Goal: Transaction & Acquisition: Purchase product/service

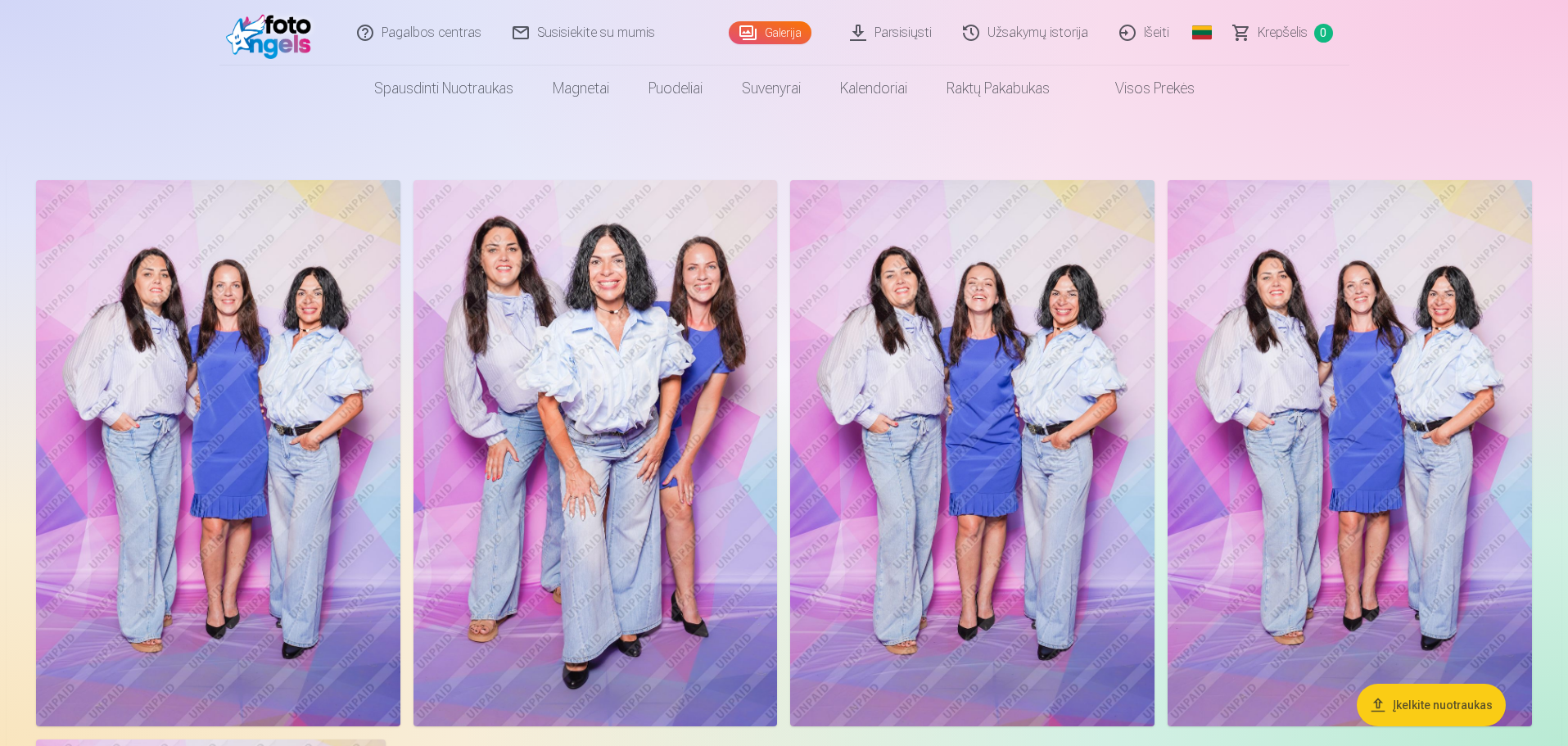
click at [628, 405] on img at bounding box center [596, 453] width 364 height 546
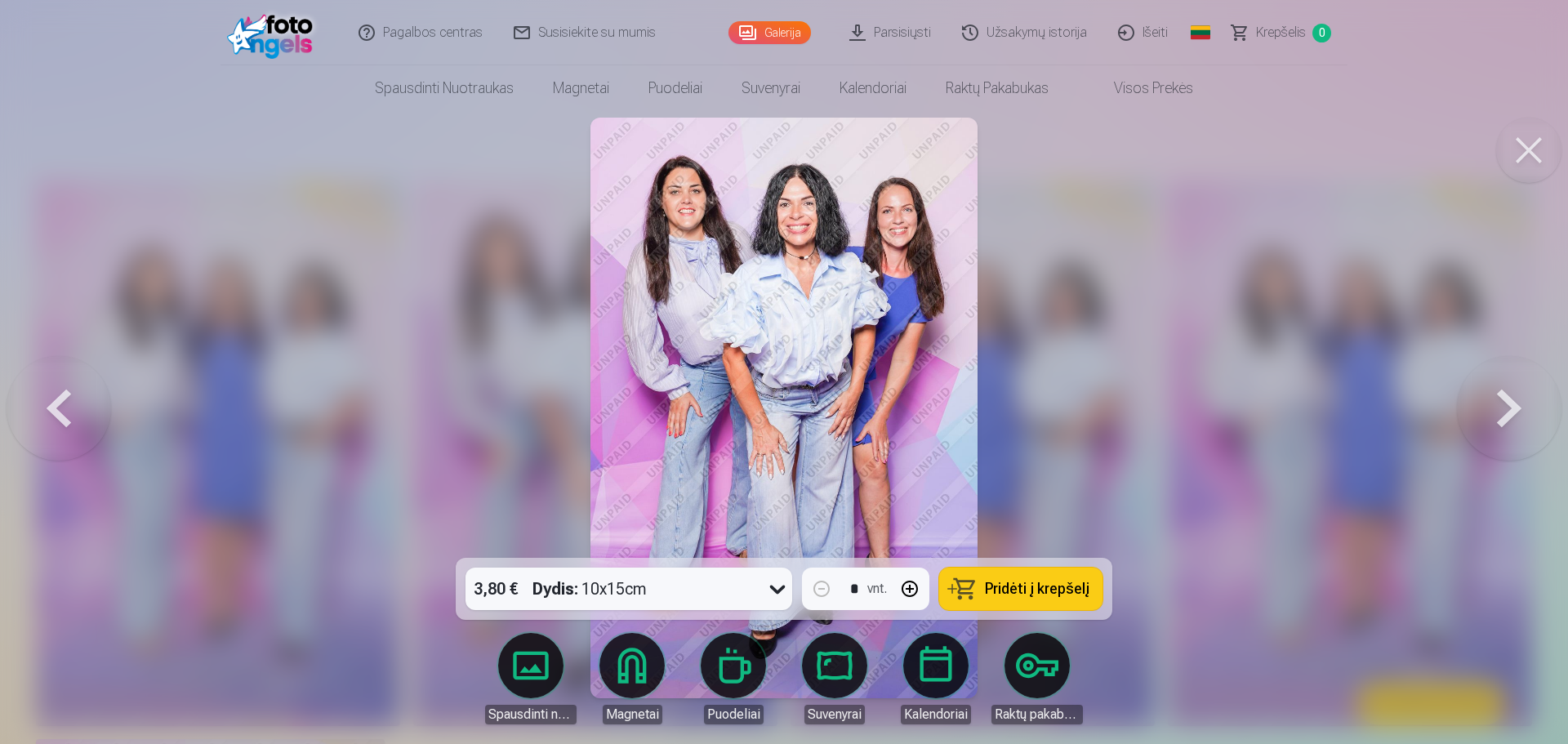
click at [966, 592] on button "Pridėti į krepšelį" at bounding box center [1020, 588] width 163 height 42
click at [1265, 31] on span "Krepšelis" at bounding box center [1281, 33] width 50 height 20
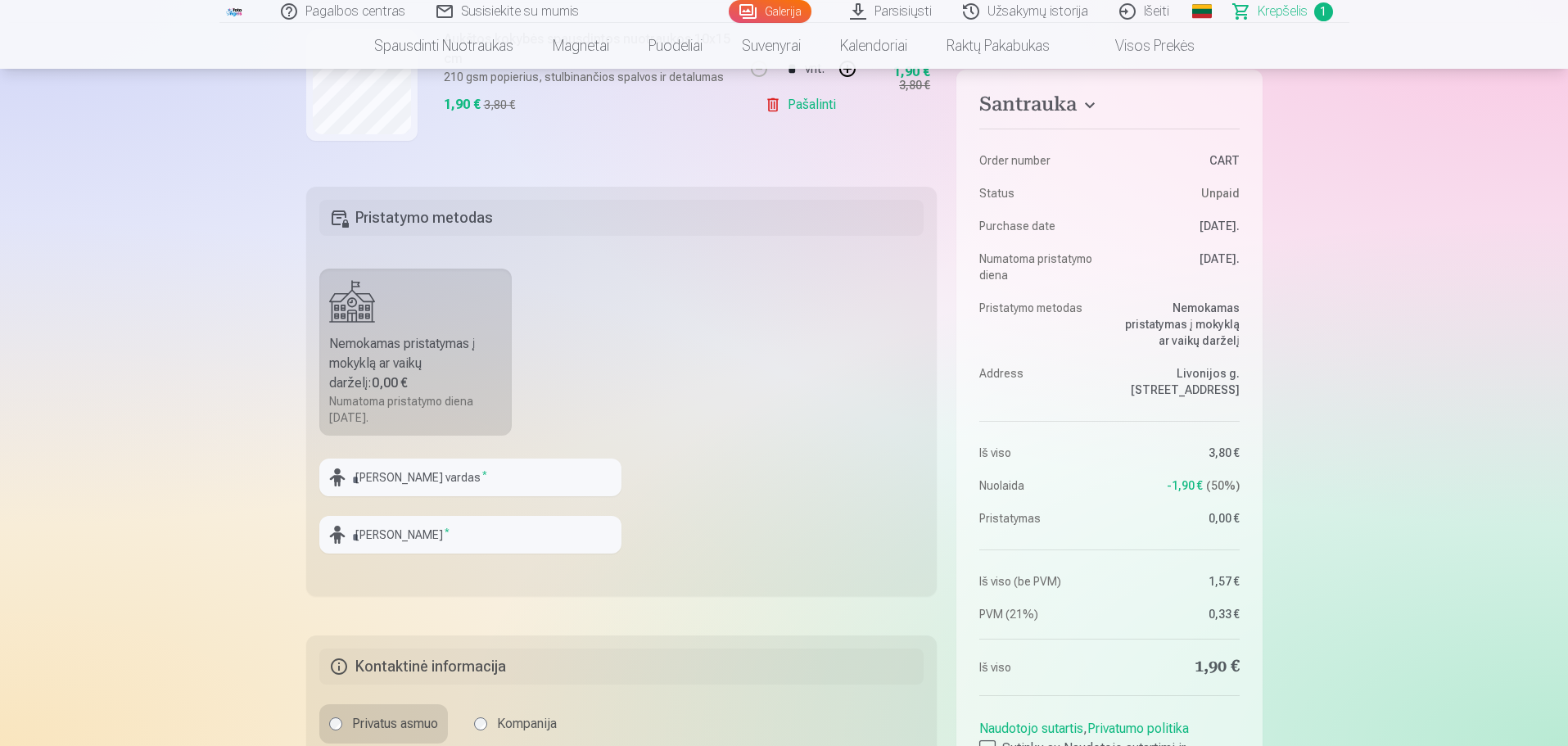
scroll to position [409, 0]
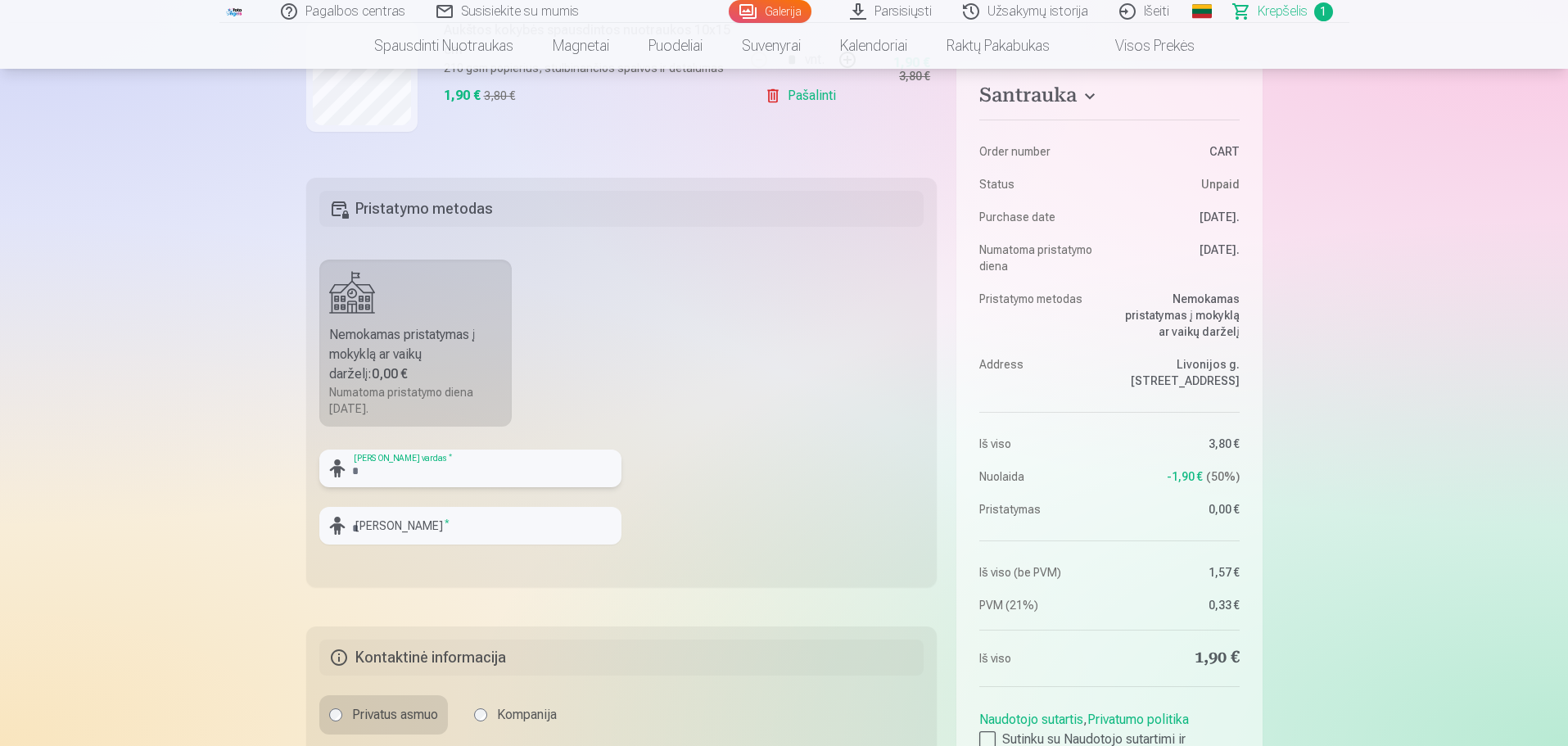
click at [509, 474] on input "text" at bounding box center [470, 467] width 302 height 37
click at [864, 432] on fieldset "Pristatymo metodas Nemokamas pristatymas į mokyklą ar vaikų darželį : 0,00 € Nu…" at bounding box center [621, 383] width 631 height 409
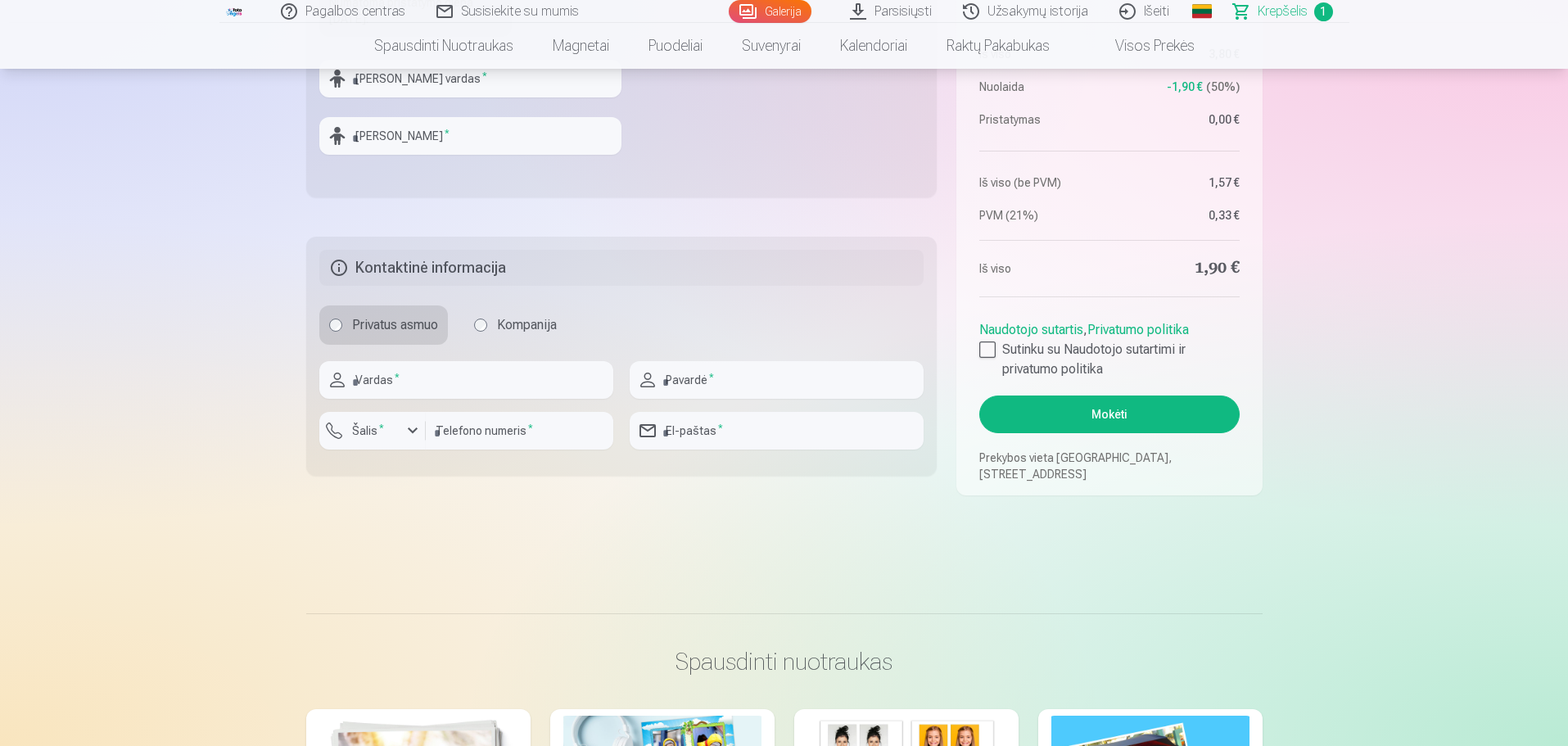
scroll to position [818, 0]
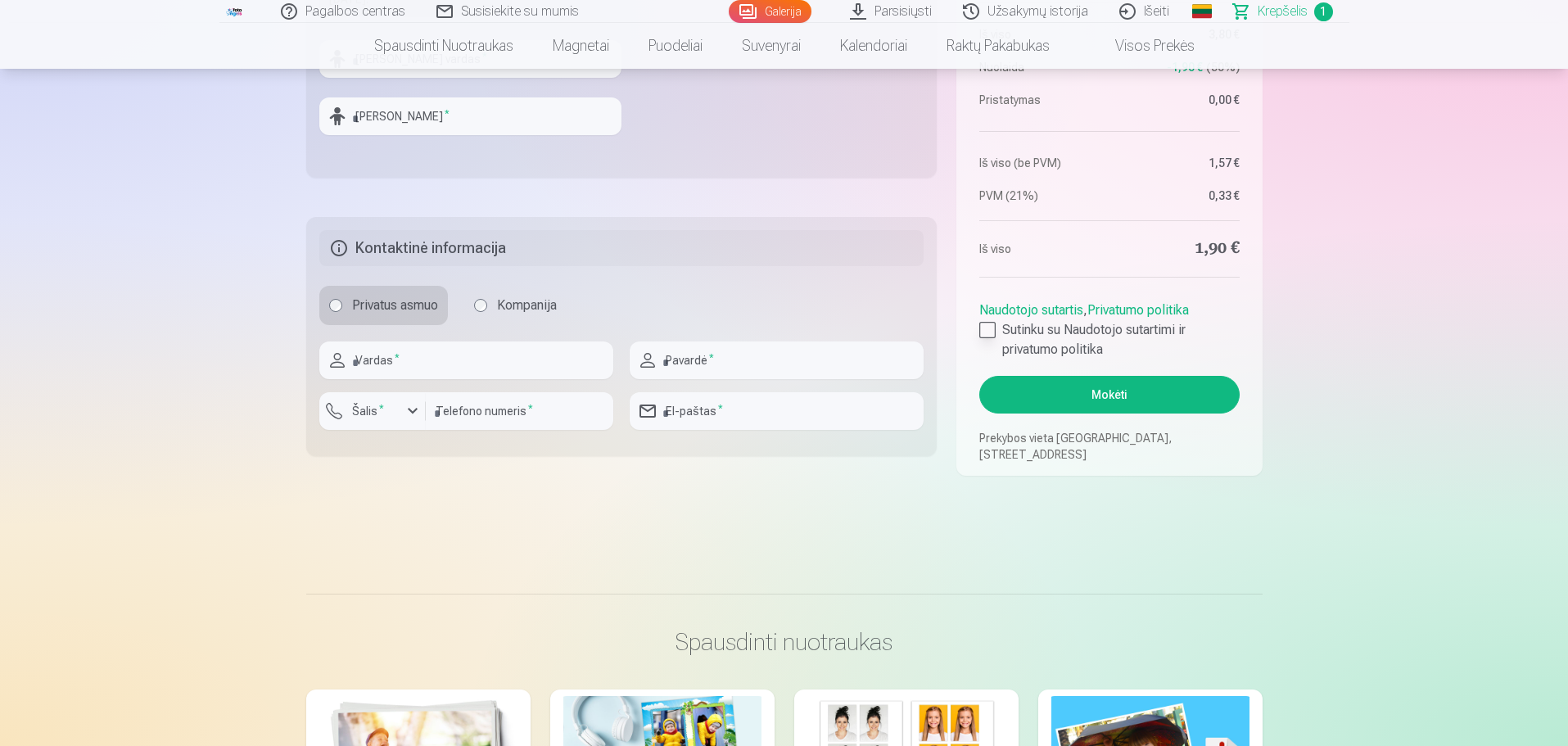
click at [992, 338] on div at bounding box center [987, 330] width 17 height 17
click at [1096, 395] on button "Mokėti" at bounding box center [1109, 394] width 260 height 37
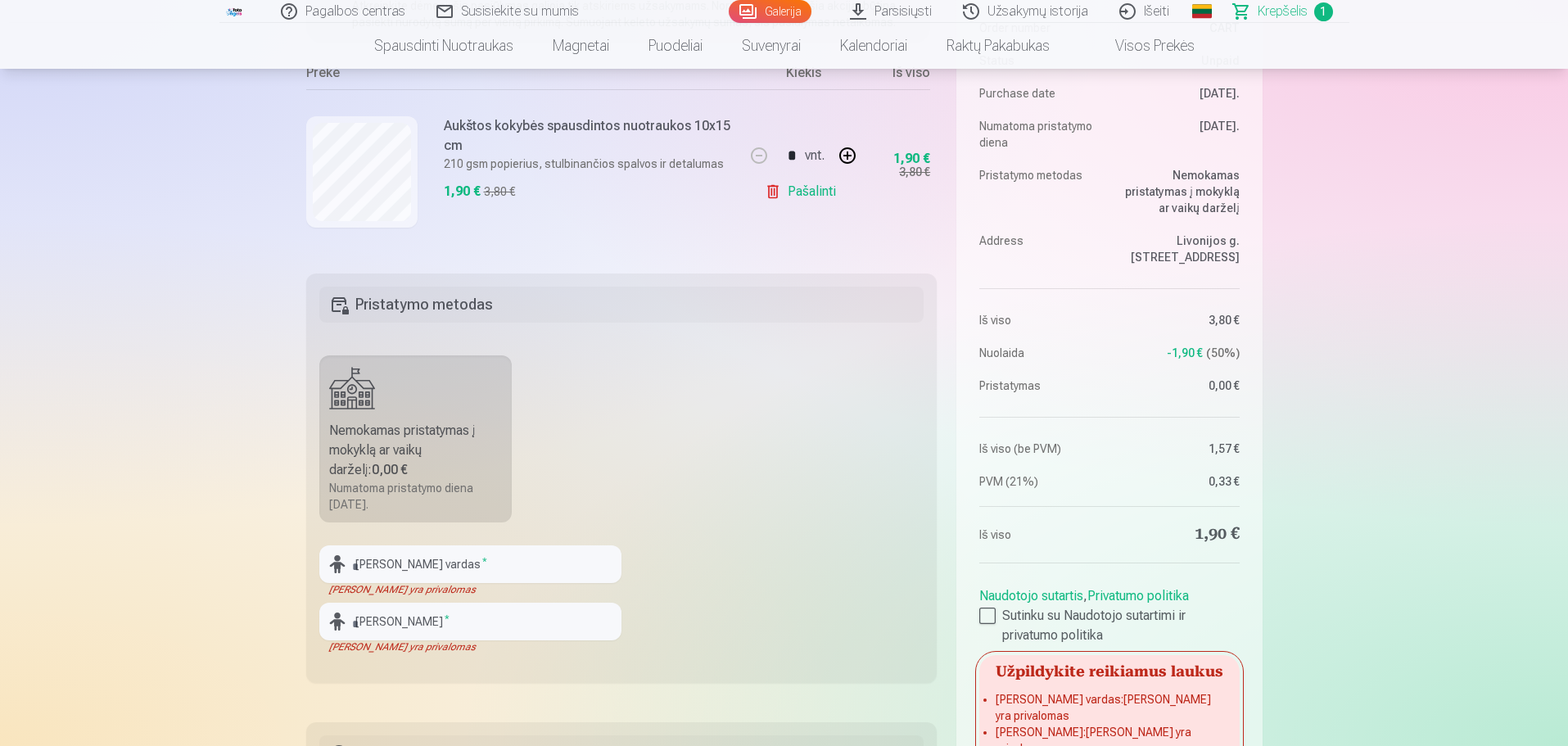
scroll to position [655, 0]
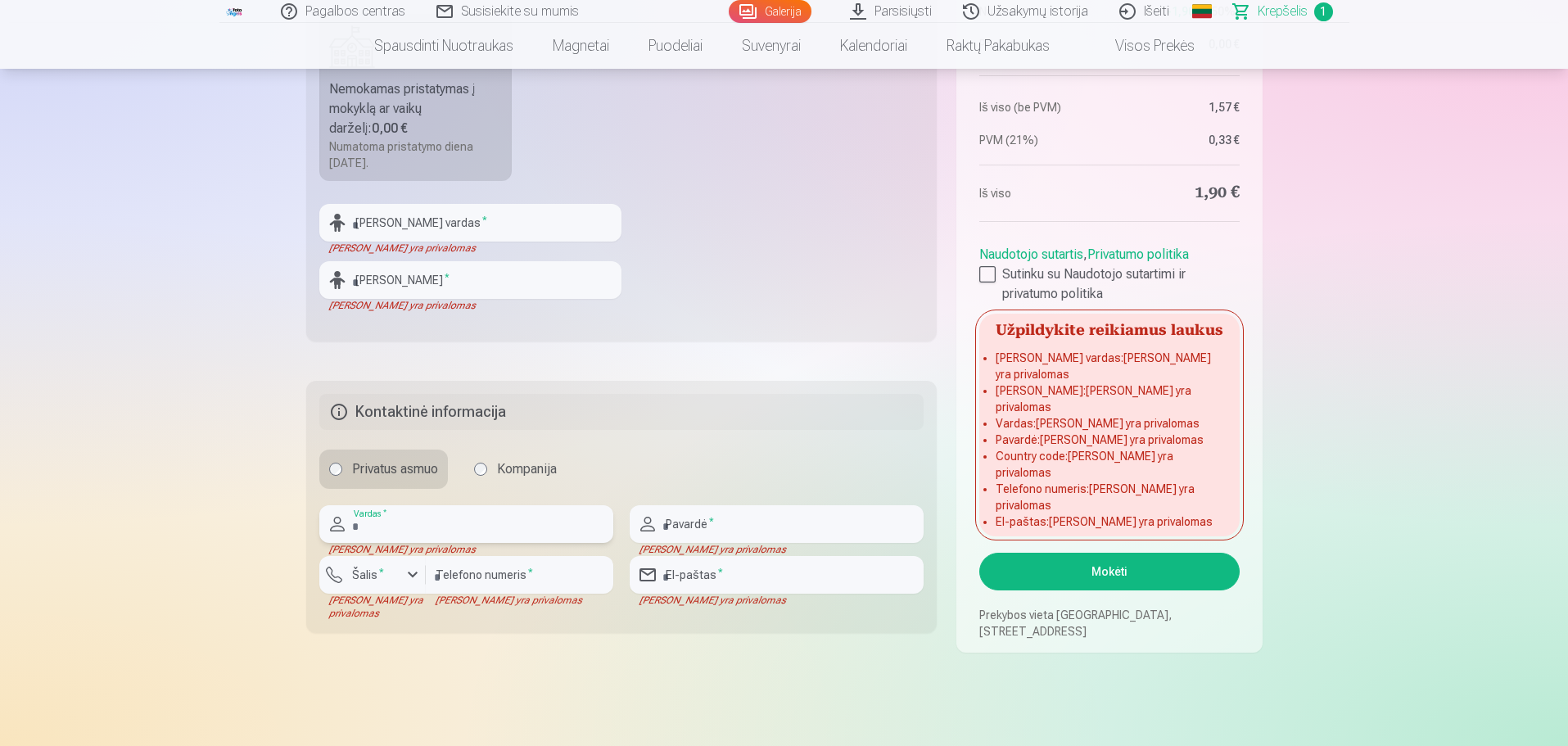
click at [440, 533] on input "text" at bounding box center [466, 523] width 294 height 37
type input "*****"
type input "**********"
type input "*********"
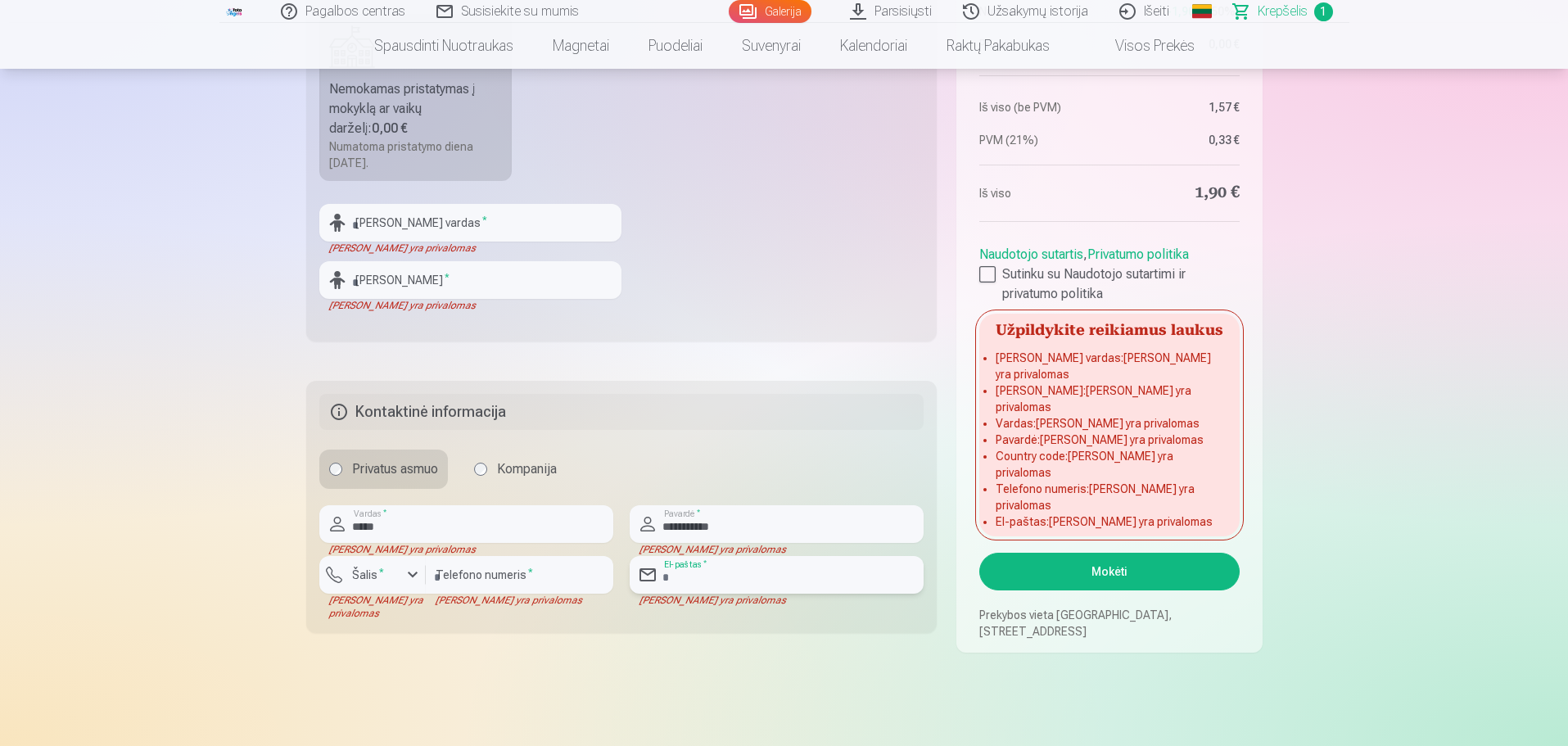
type input "**********"
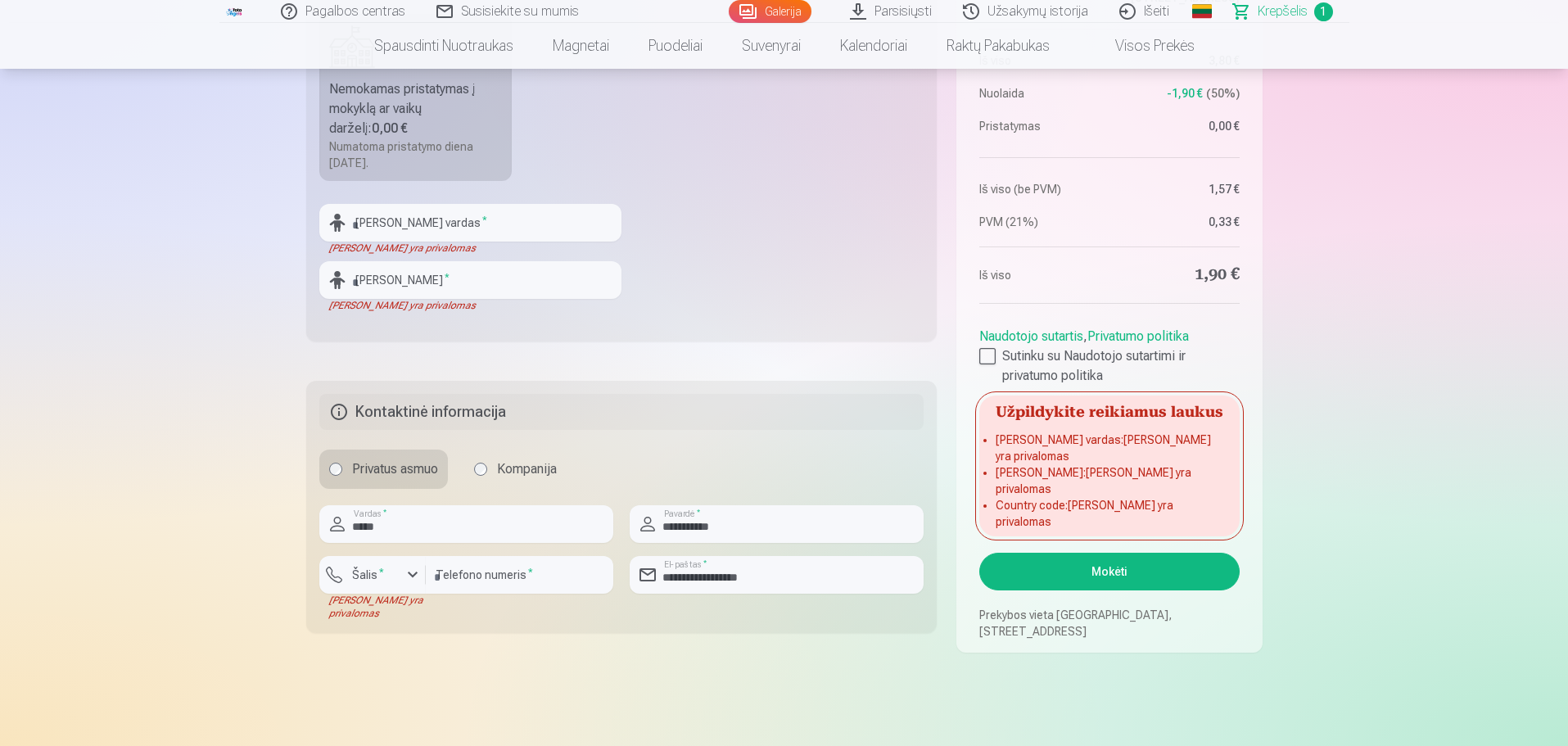
click at [1124, 572] on button "Mokėti" at bounding box center [1109, 571] width 260 height 37
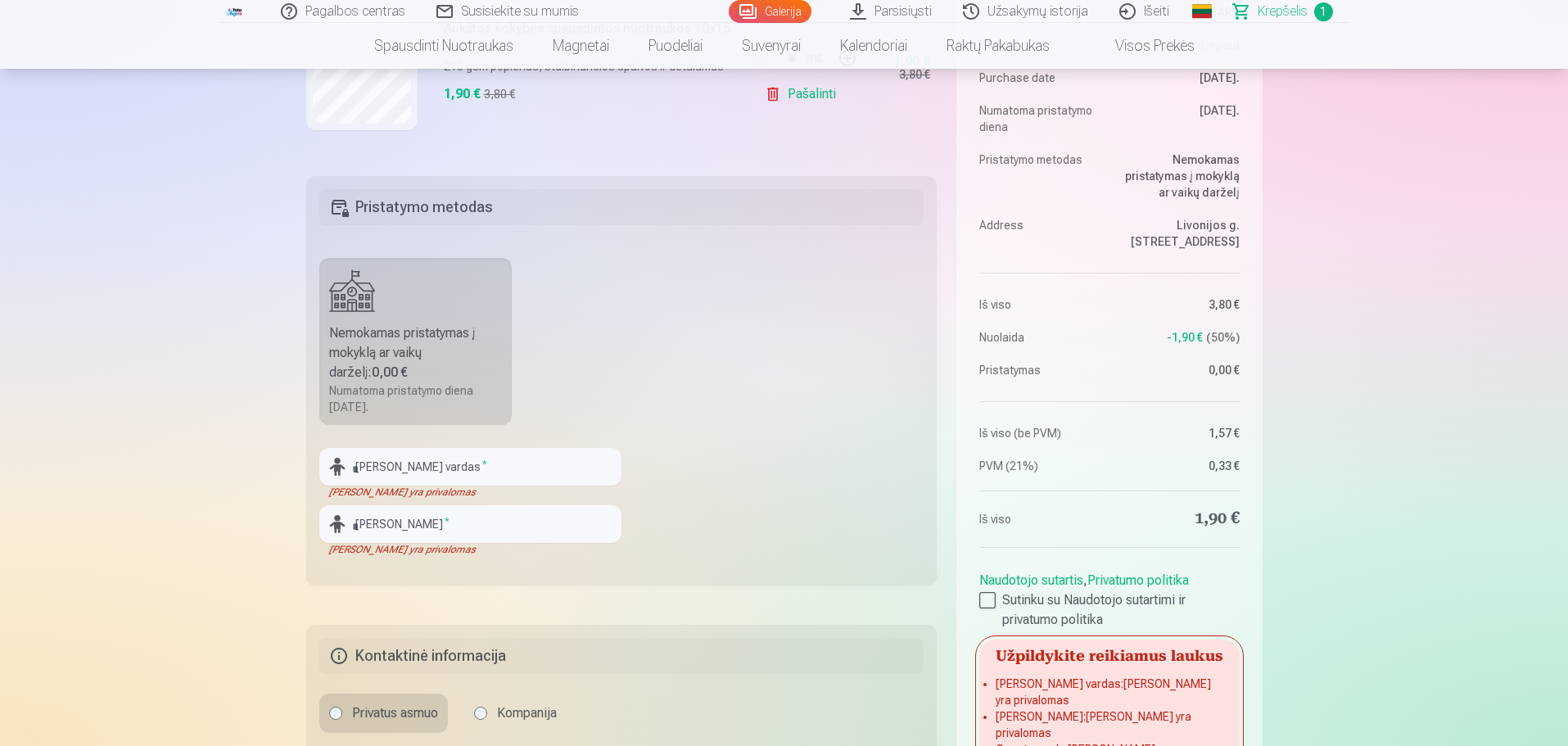
scroll to position [409, 0]
click at [573, 475] on input "text" at bounding box center [470, 467] width 302 height 37
type input "*****"
type input "**********"
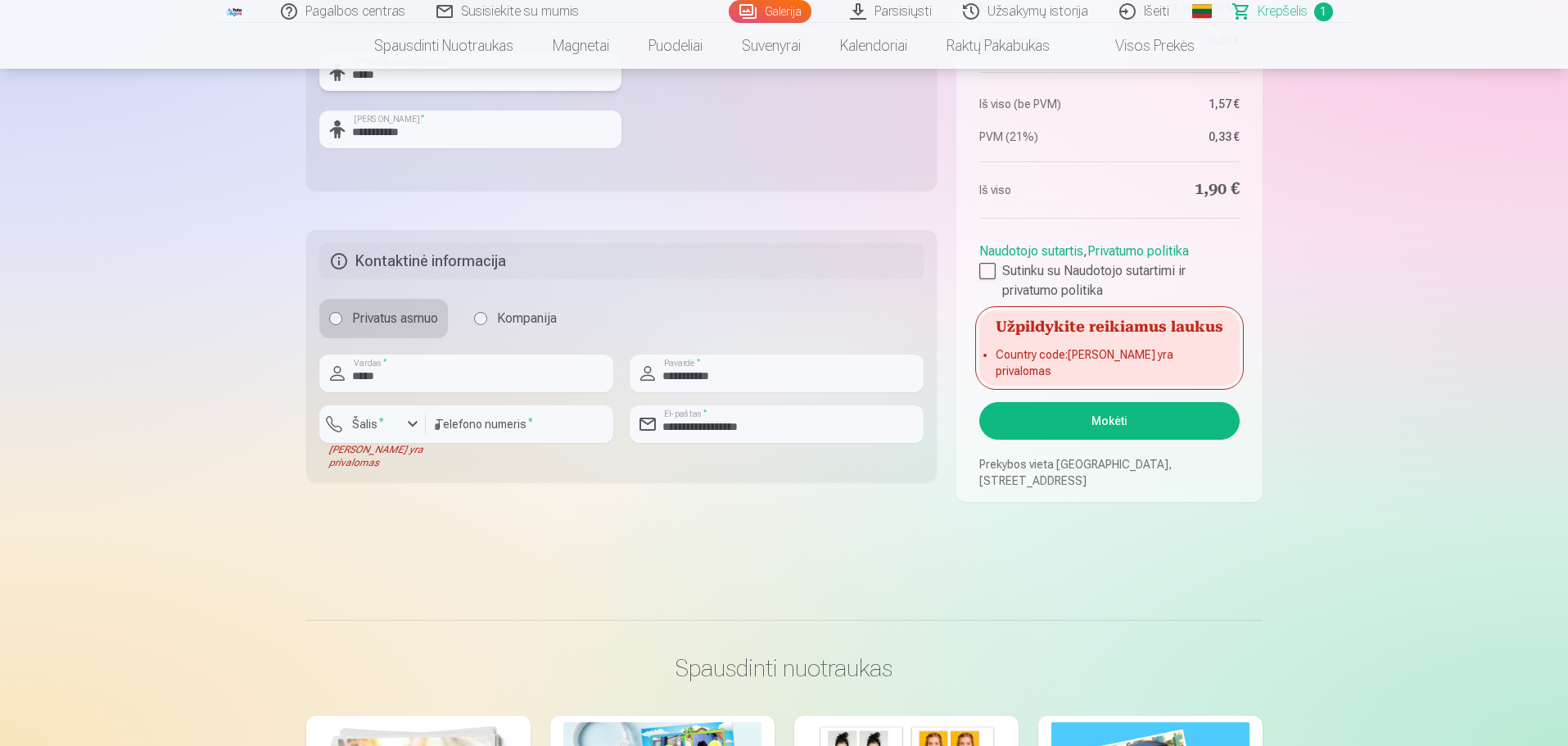
scroll to position [1065, 0]
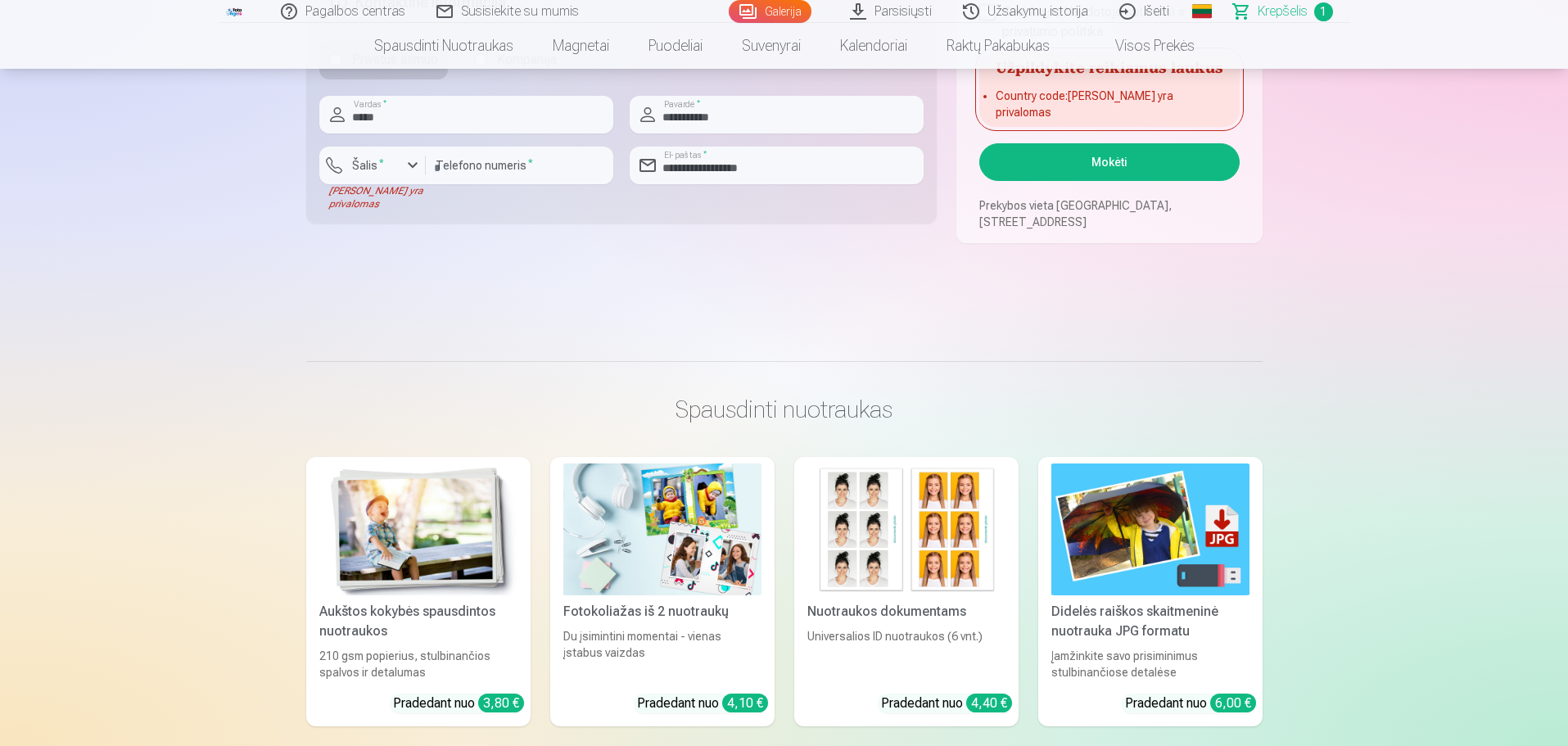
click at [1158, 176] on button "Mokėti" at bounding box center [1109, 161] width 260 height 37
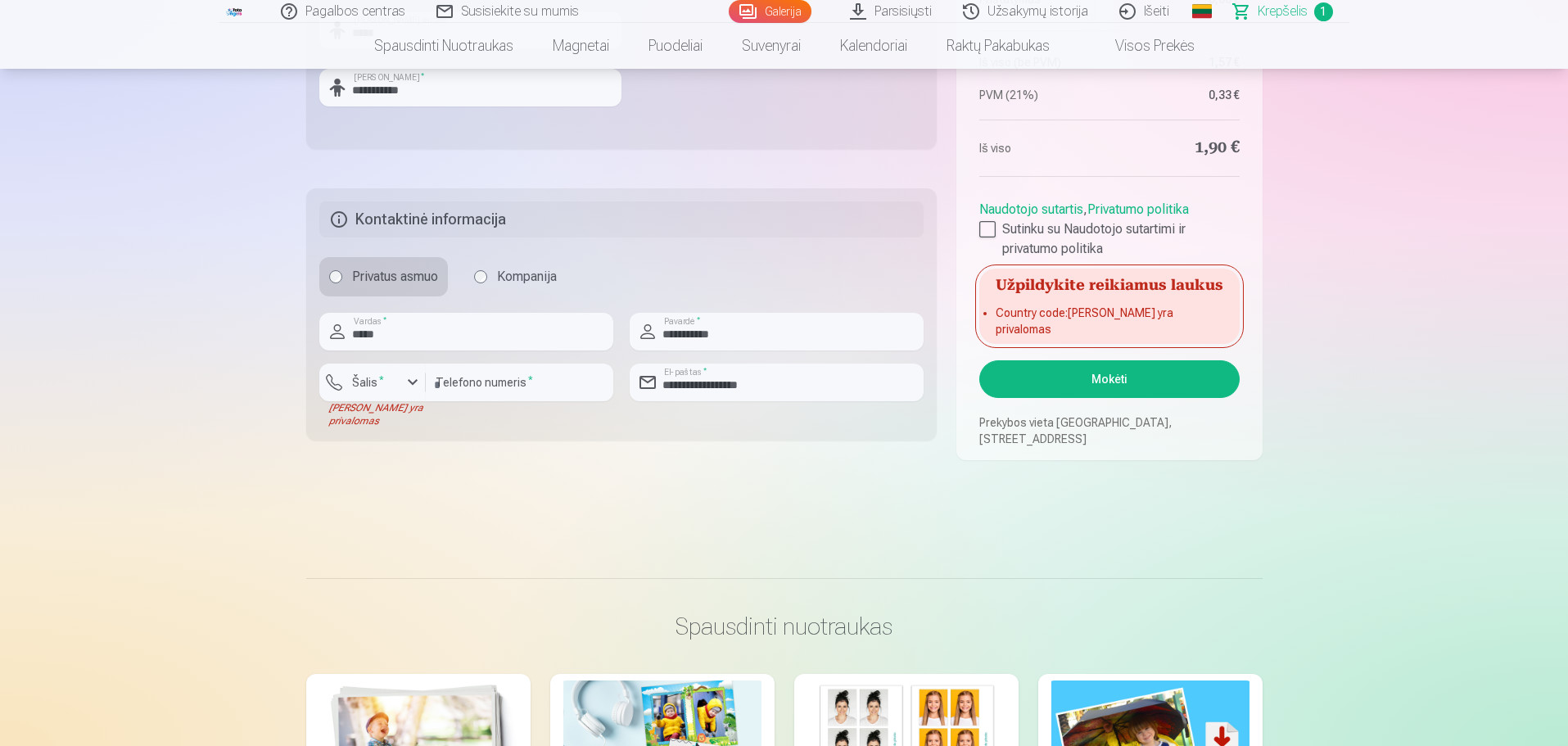
scroll to position [818, 0]
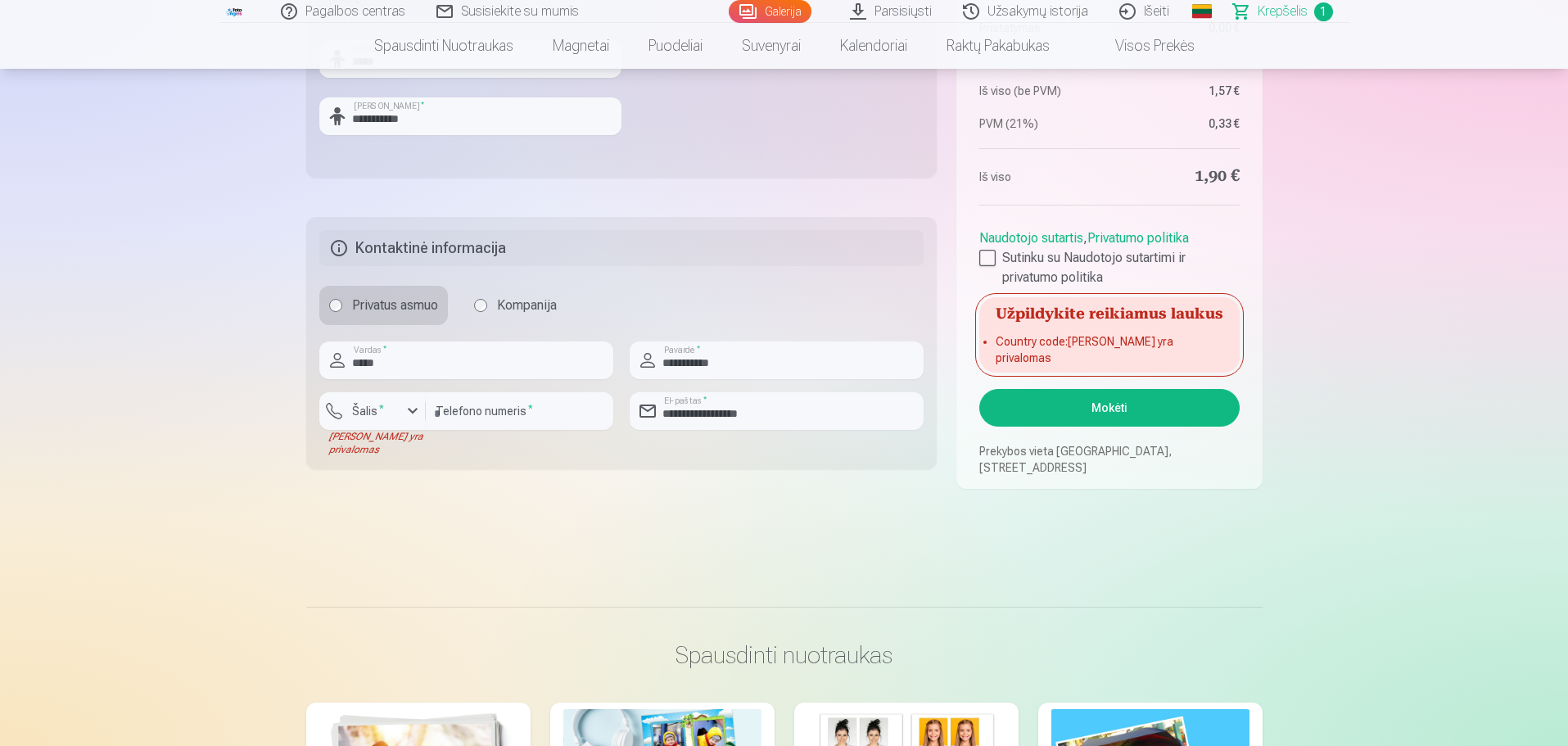
click at [1096, 398] on button "Mokėti" at bounding box center [1109, 408] width 260 height 37
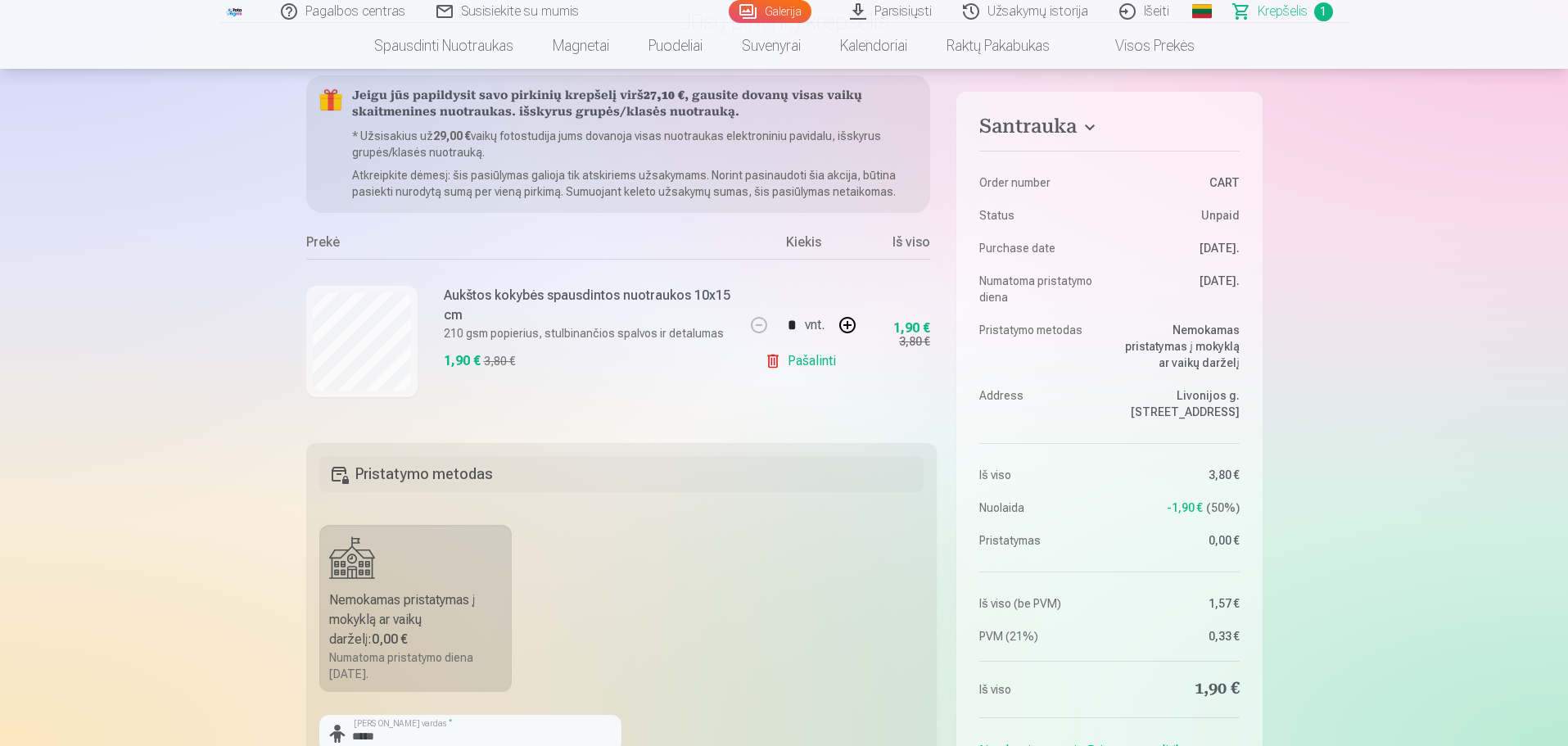
scroll to position [164, 0]
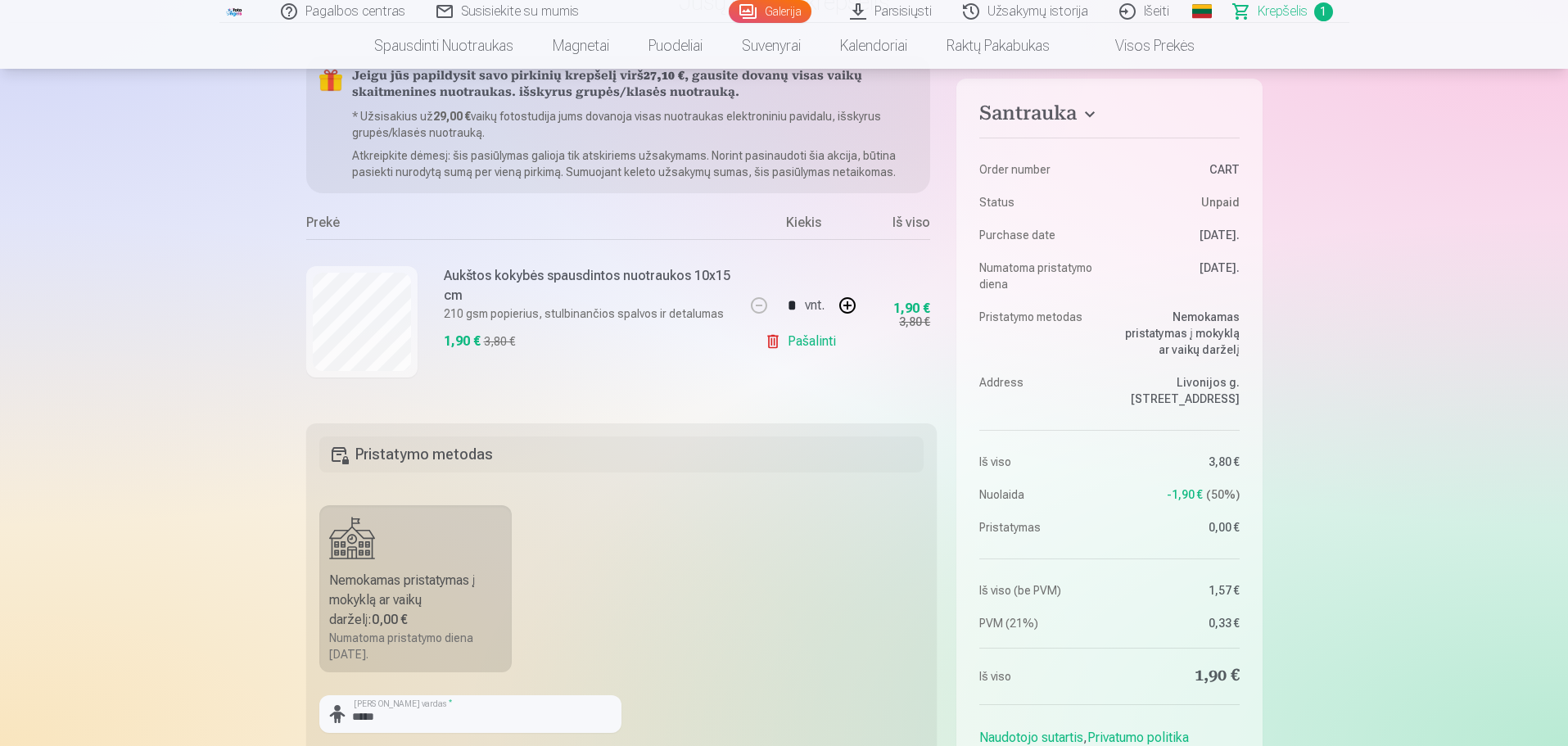
click at [844, 304] on button "button" at bounding box center [847, 305] width 39 height 39
click at [758, 303] on button "button" at bounding box center [759, 305] width 39 height 39
type input "*"
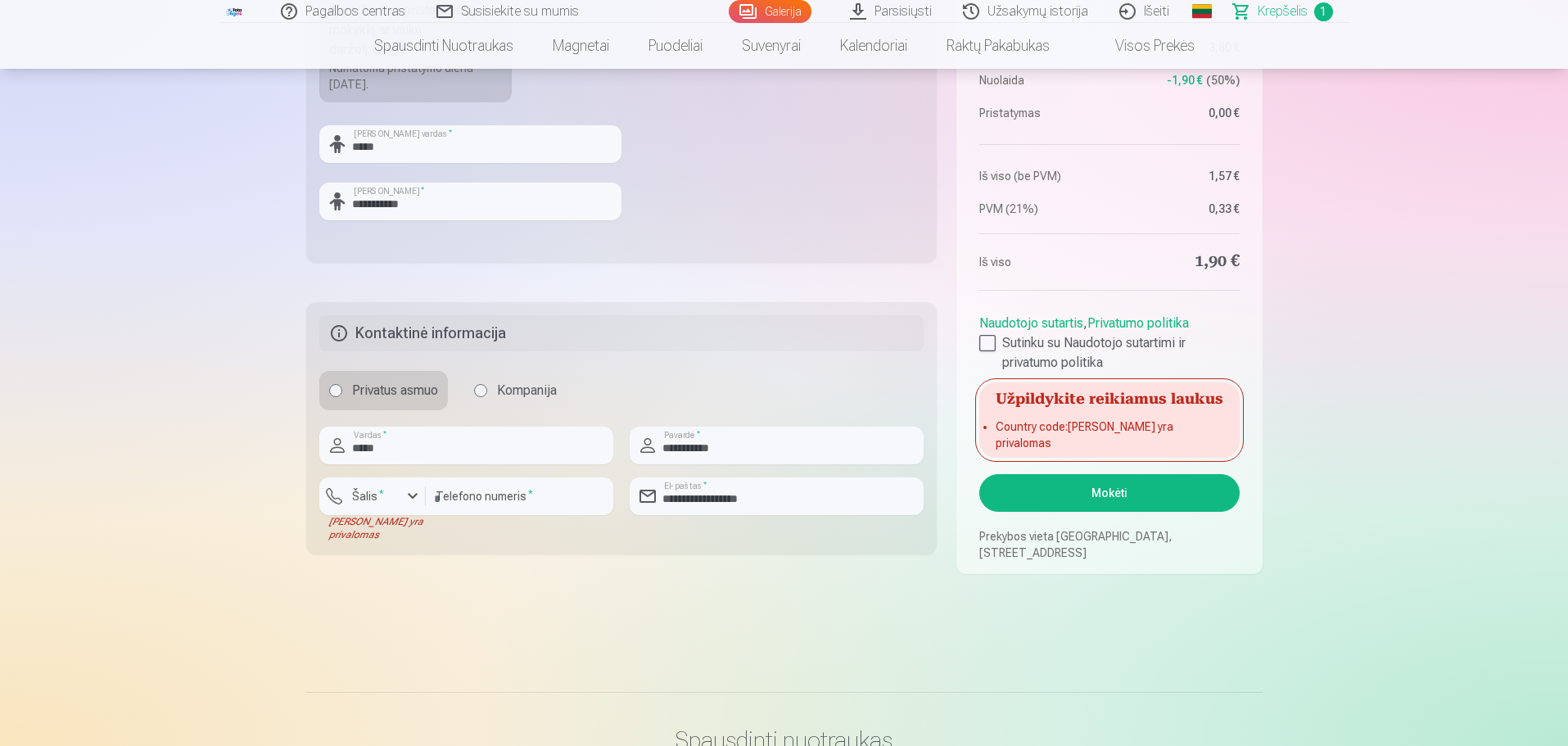
scroll to position [737, 0]
click at [1125, 438] on li "Country code : Laukas yra privalomas" at bounding box center [1109, 431] width 227 height 32
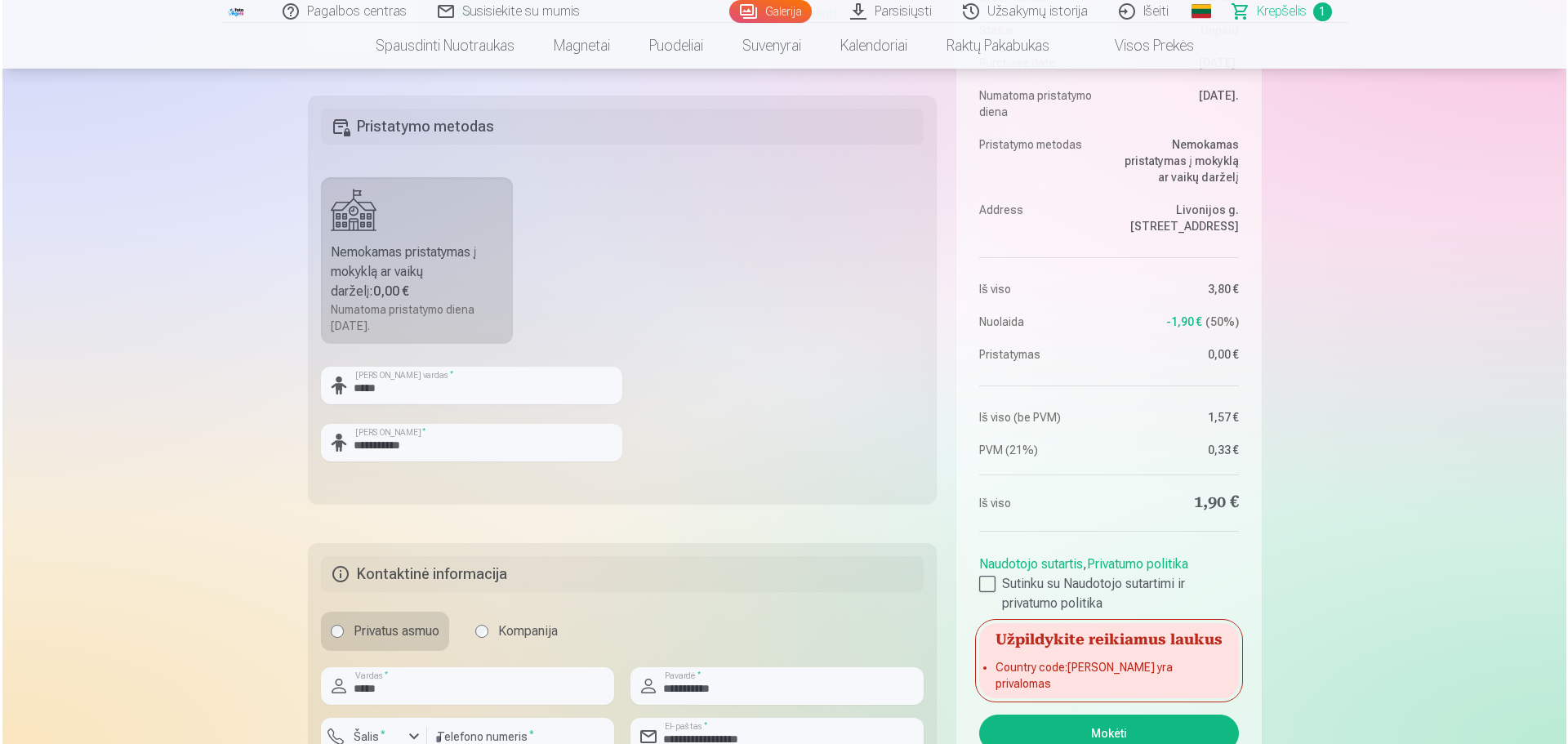
scroll to position [898, 0]
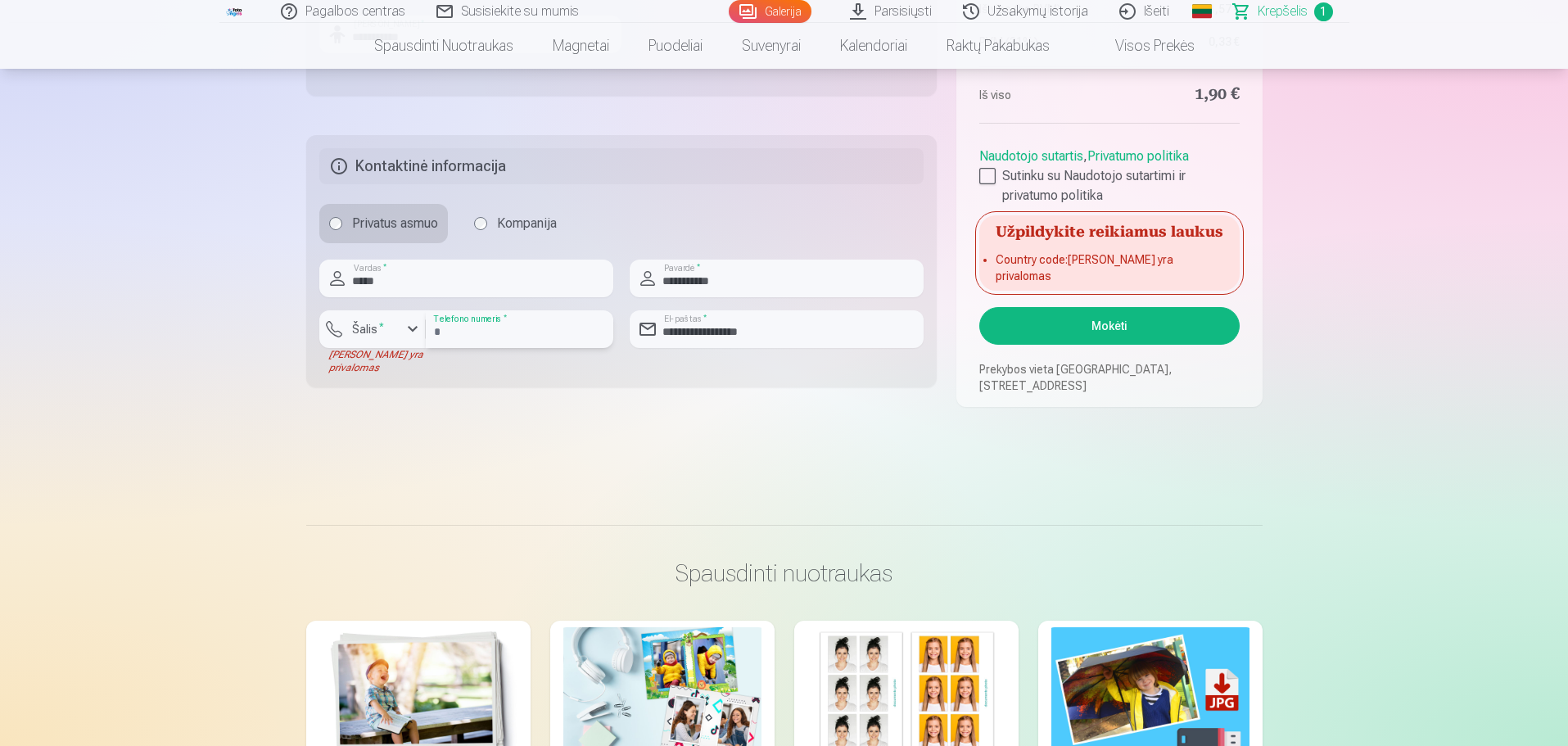
click at [436, 343] on input "*********" at bounding box center [519, 329] width 187 height 37
click at [369, 340] on div "button" at bounding box center [376, 332] width 49 height 17
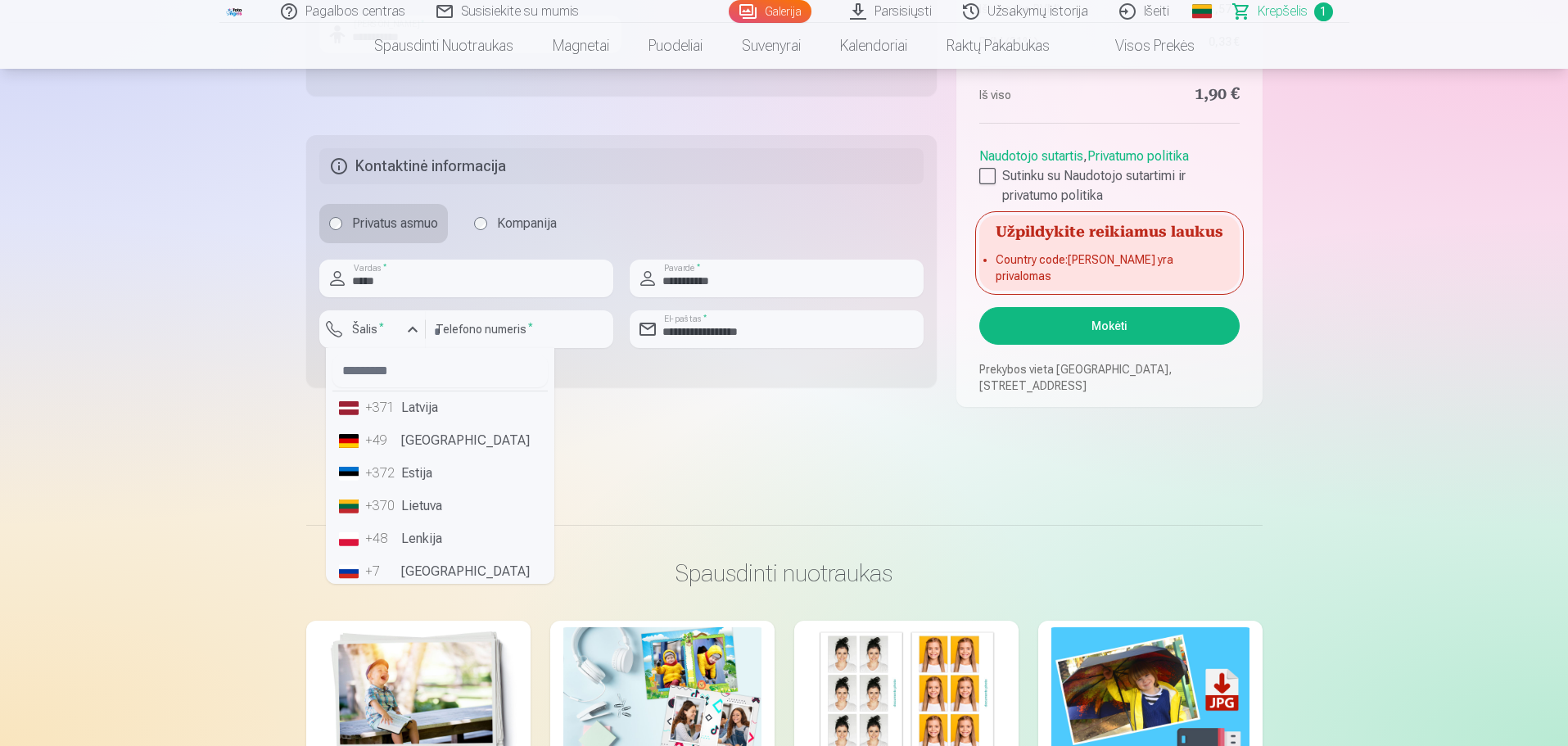
click at [418, 512] on li "+370 Lietuva" at bounding box center [440, 506] width 215 height 32
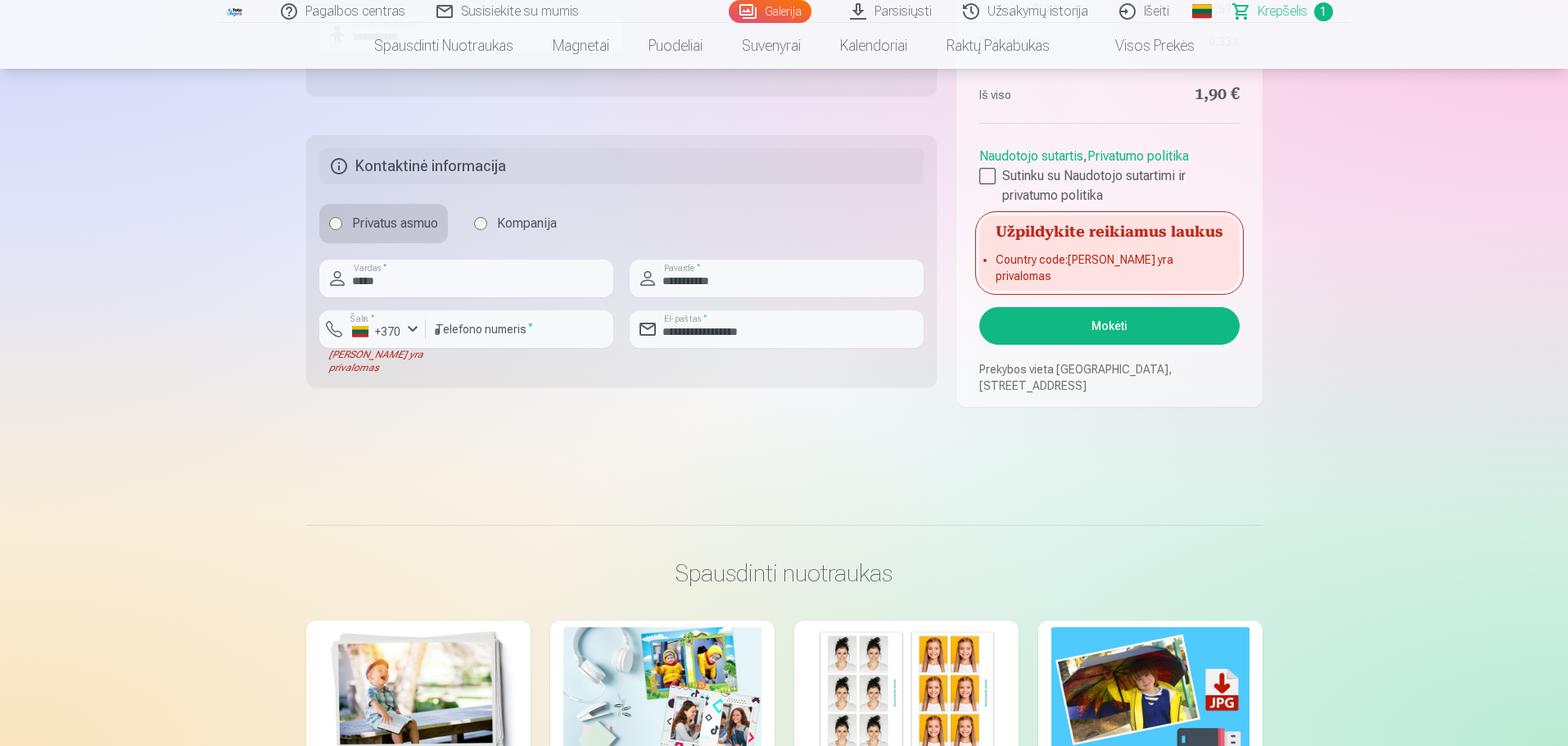
click at [1095, 339] on button "Mokėti" at bounding box center [1109, 325] width 260 height 37
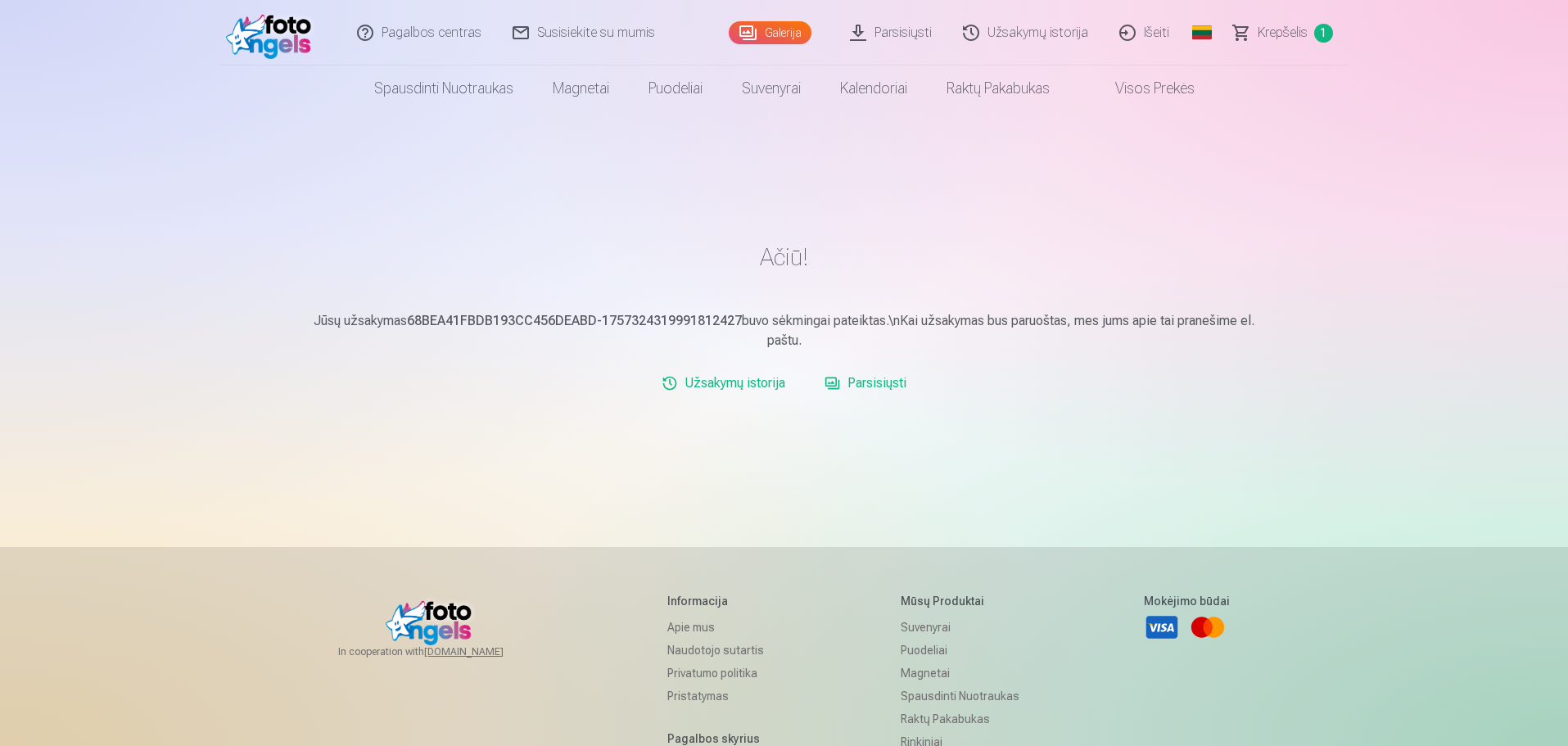
click at [916, 52] on link "Parsisiųsti" at bounding box center [892, 32] width 113 height 66
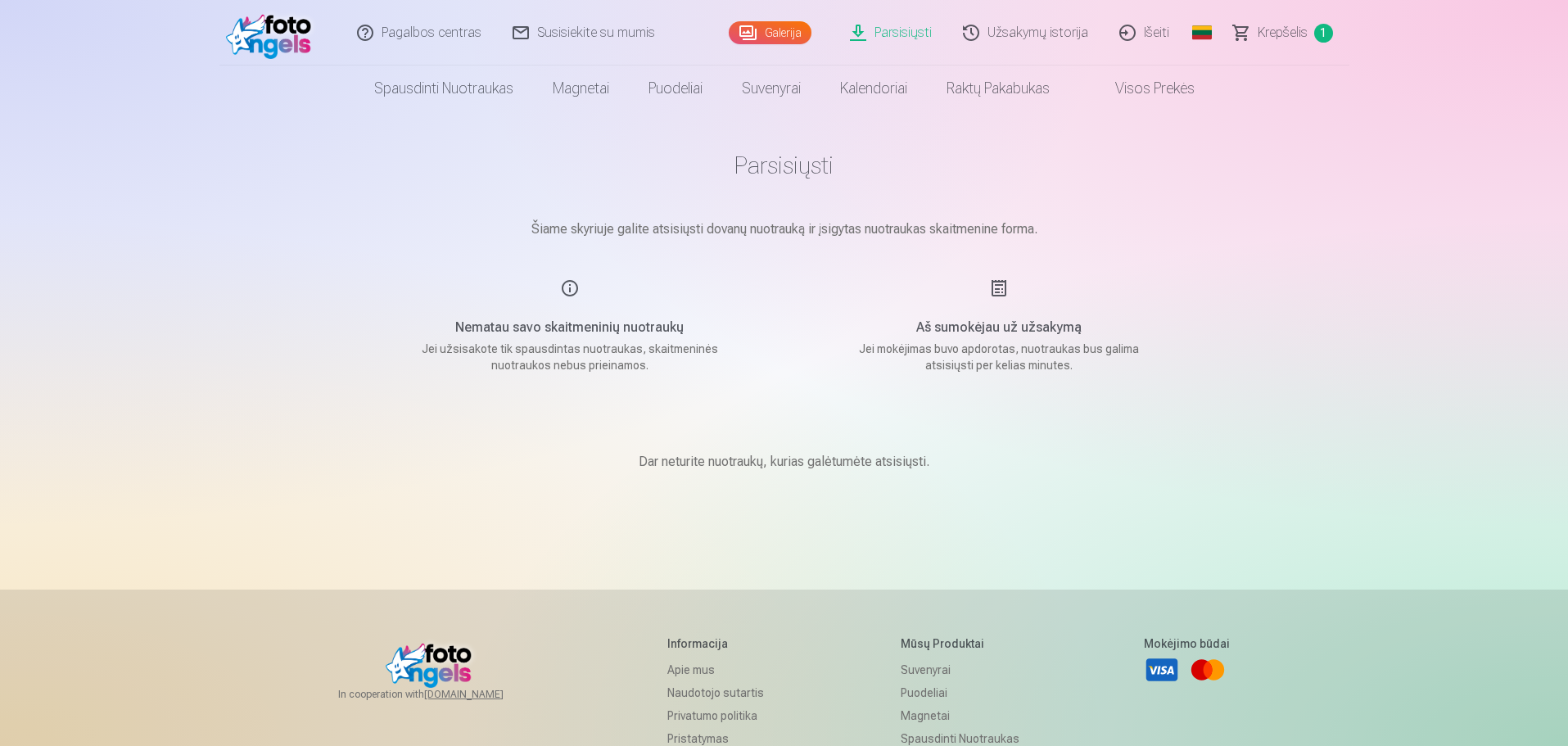
click at [836, 236] on p "Šiame skyriuje galite atsisiųsti dovanų nuotrauką ir įsigytas nuotraukas skaitm…" at bounding box center [784, 230] width 819 height 20
click at [1024, 333] on h5 "Aš sumokėjau už užsakymą" at bounding box center [999, 328] width 311 height 20
click at [997, 288] on div "Aš sumokėjau už užsakymą Jei mokėjimas buvo apdorotas, nuotraukas bus galima at…" at bounding box center [999, 326] width 390 height 95
click at [989, 349] on p "Jei mokėjimas buvo apdorotas, nuotraukas bus galima atsisiųsti per kelias minut…" at bounding box center [999, 356] width 311 height 32
click at [903, 22] on link "Parsisiųsti" at bounding box center [892, 32] width 113 height 66
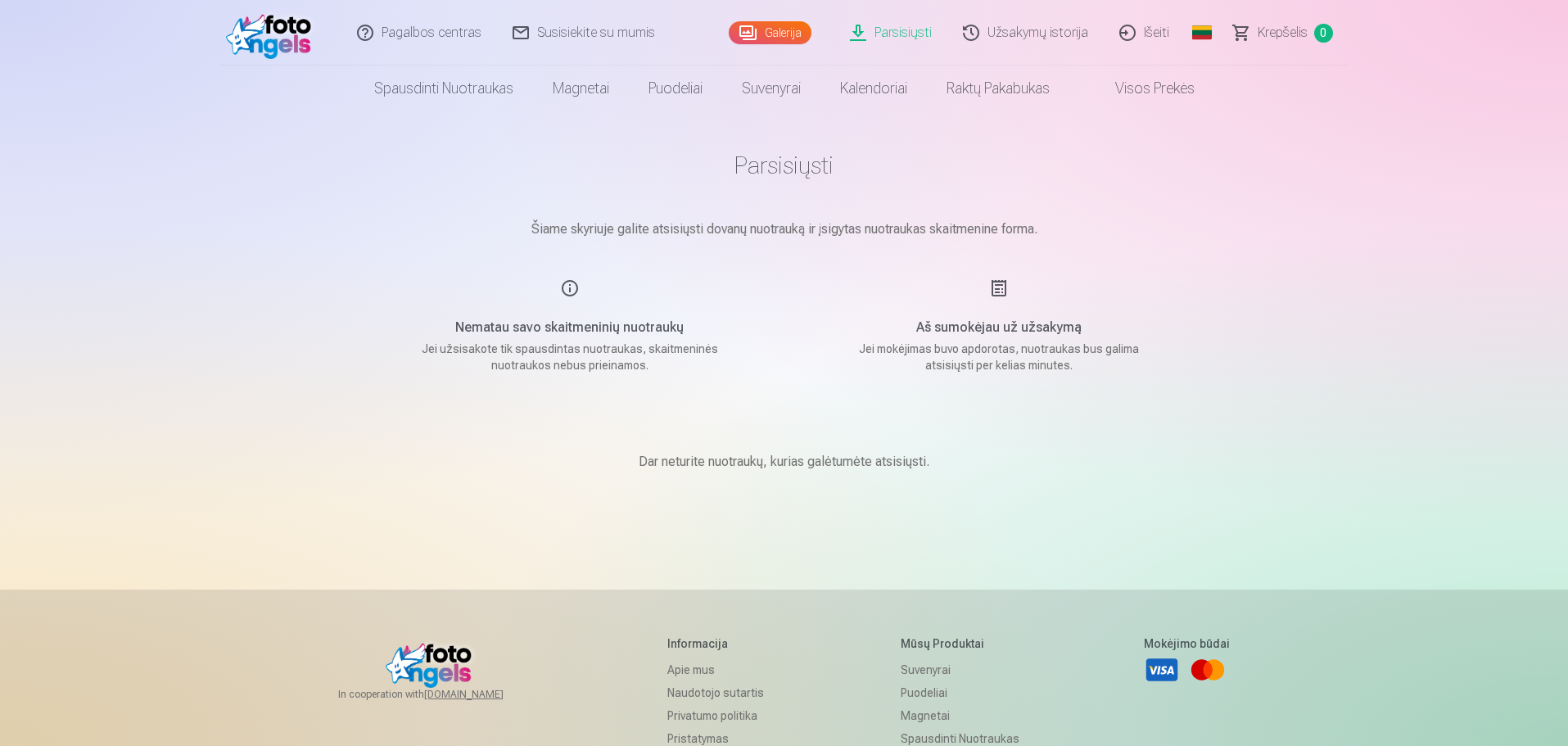
click at [901, 37] on link "Parsisiųsti" at bounding box center [892, 32] width 113 height 66
click at [907, 33] on link "Parsisiųsti" at bounding box center [892, 32] width 113 height 66
click at [794, 29] on link "Galerija" at bounding box center [769, 33] width 82 height 23
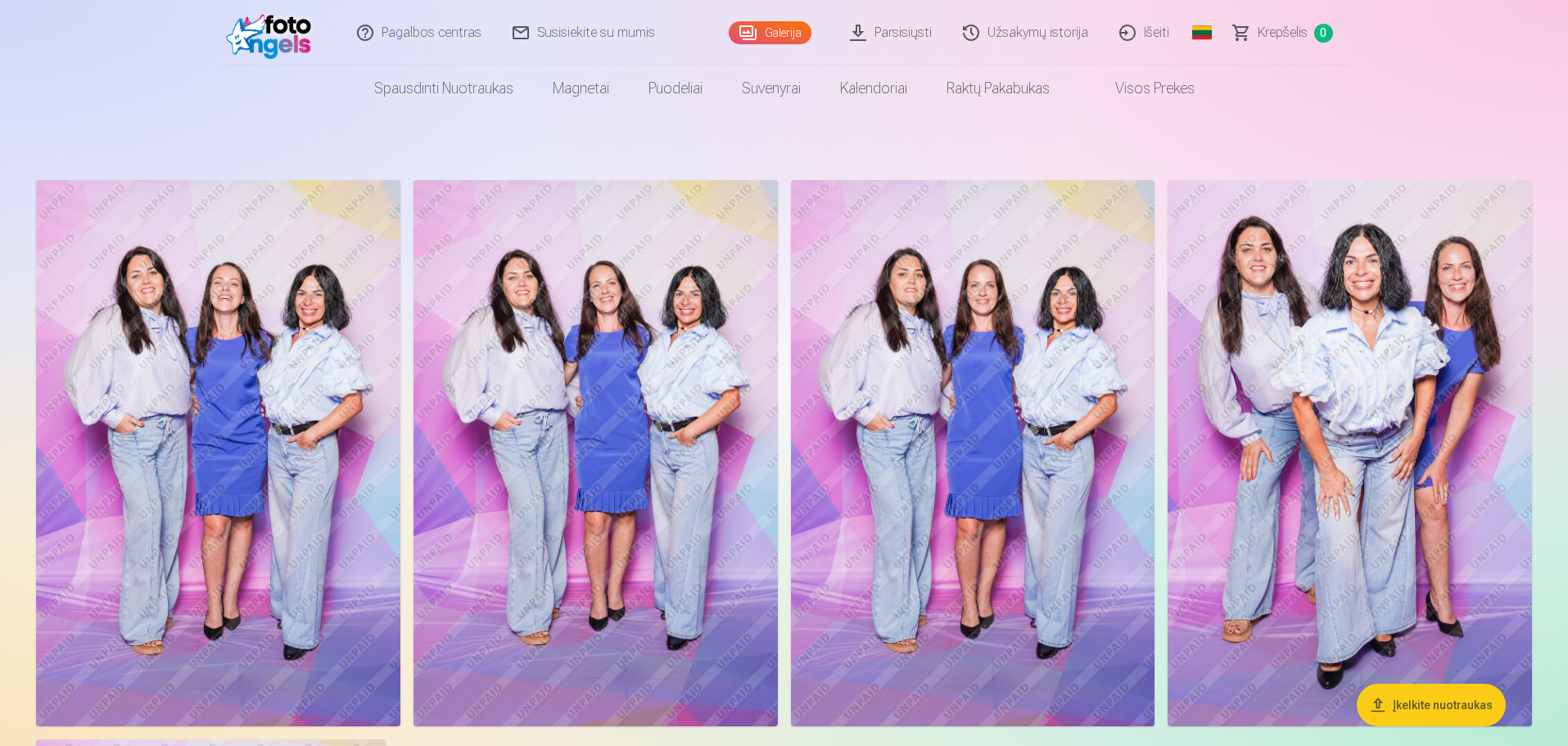
click at [853, 415] on img at bounding box center [973, 453] width 364 height 546
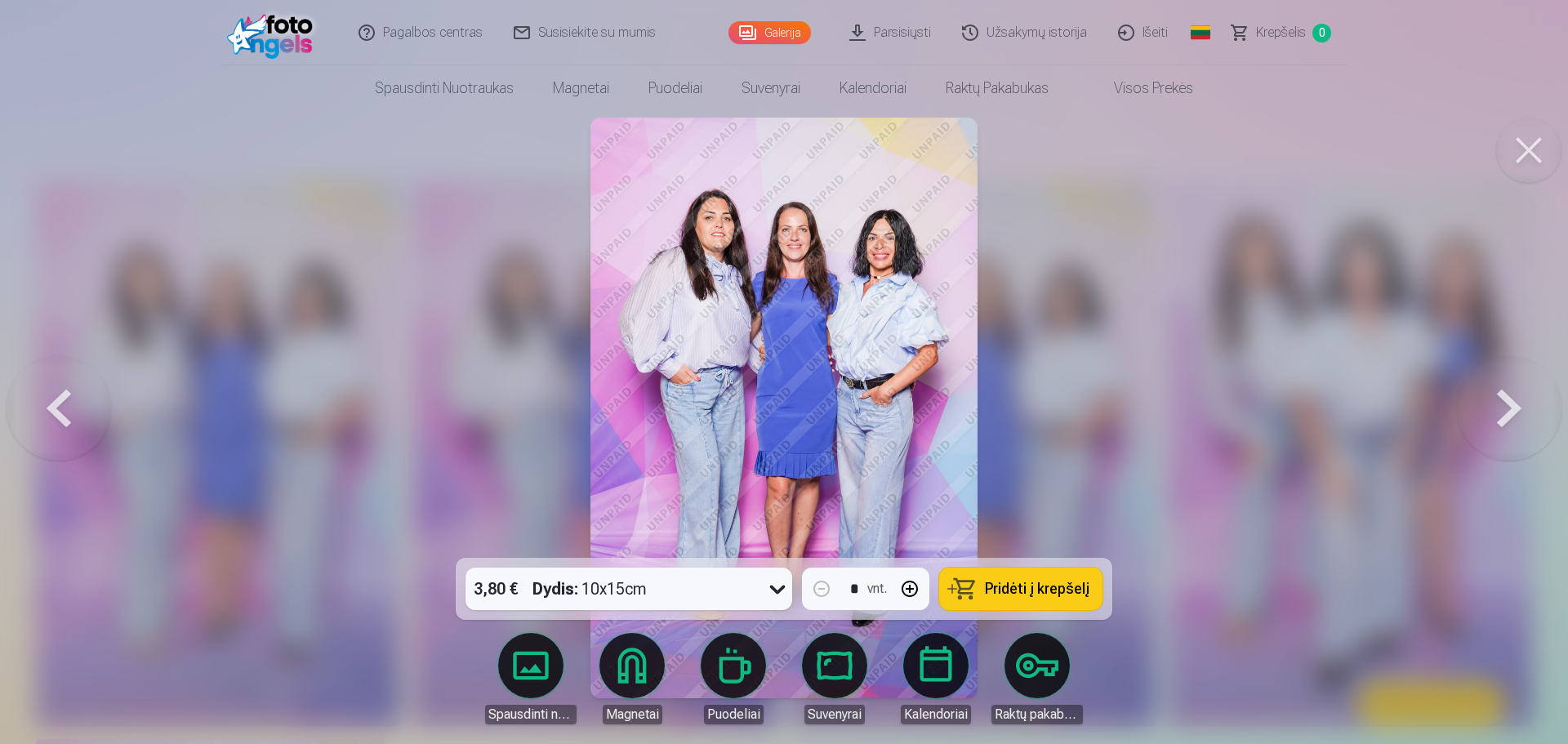
click at [1529, 148] on button at bounding box center [1528, 150] width 66 height 66
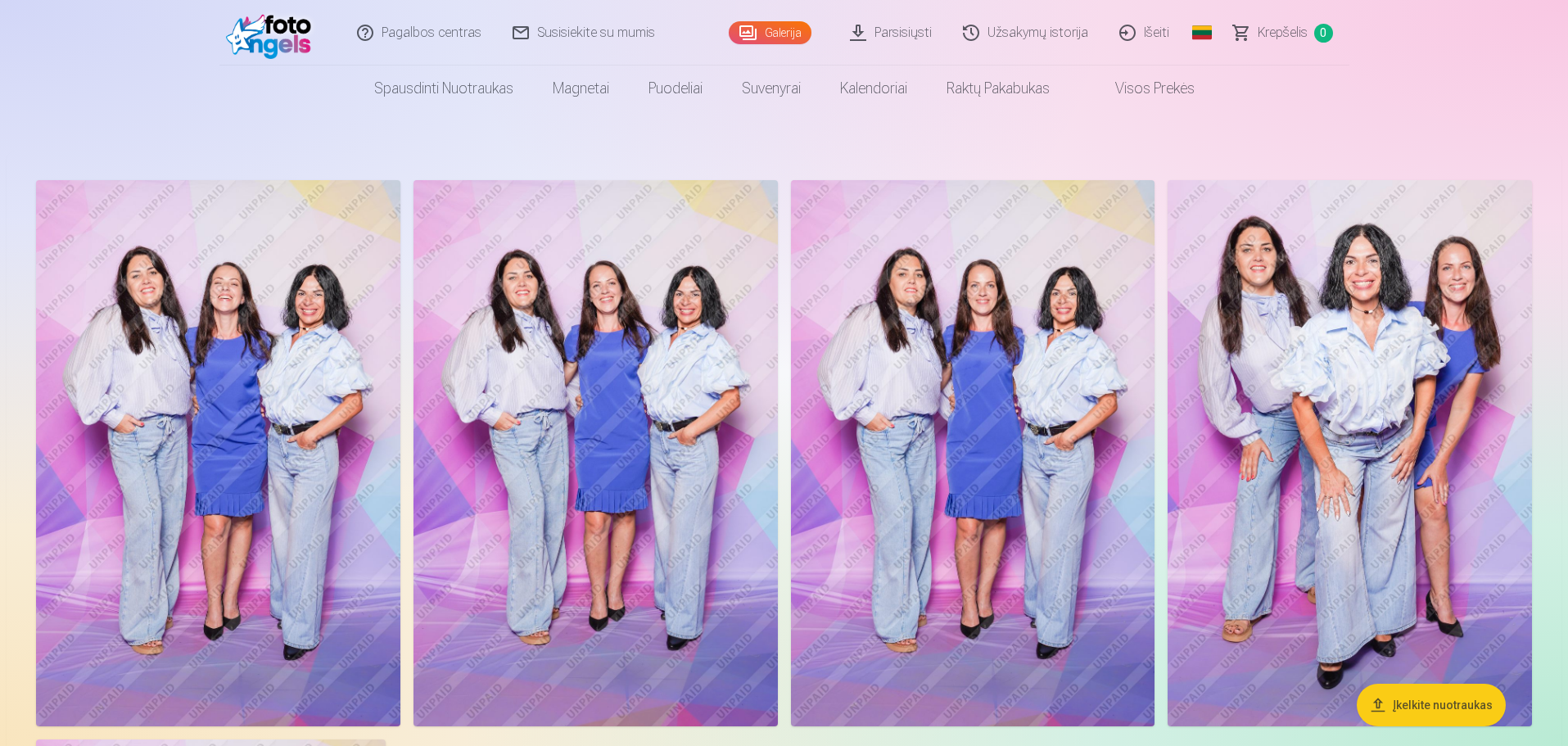
click at [1324, 442] on img at bounding box center [1350, 453] width 364 height 546
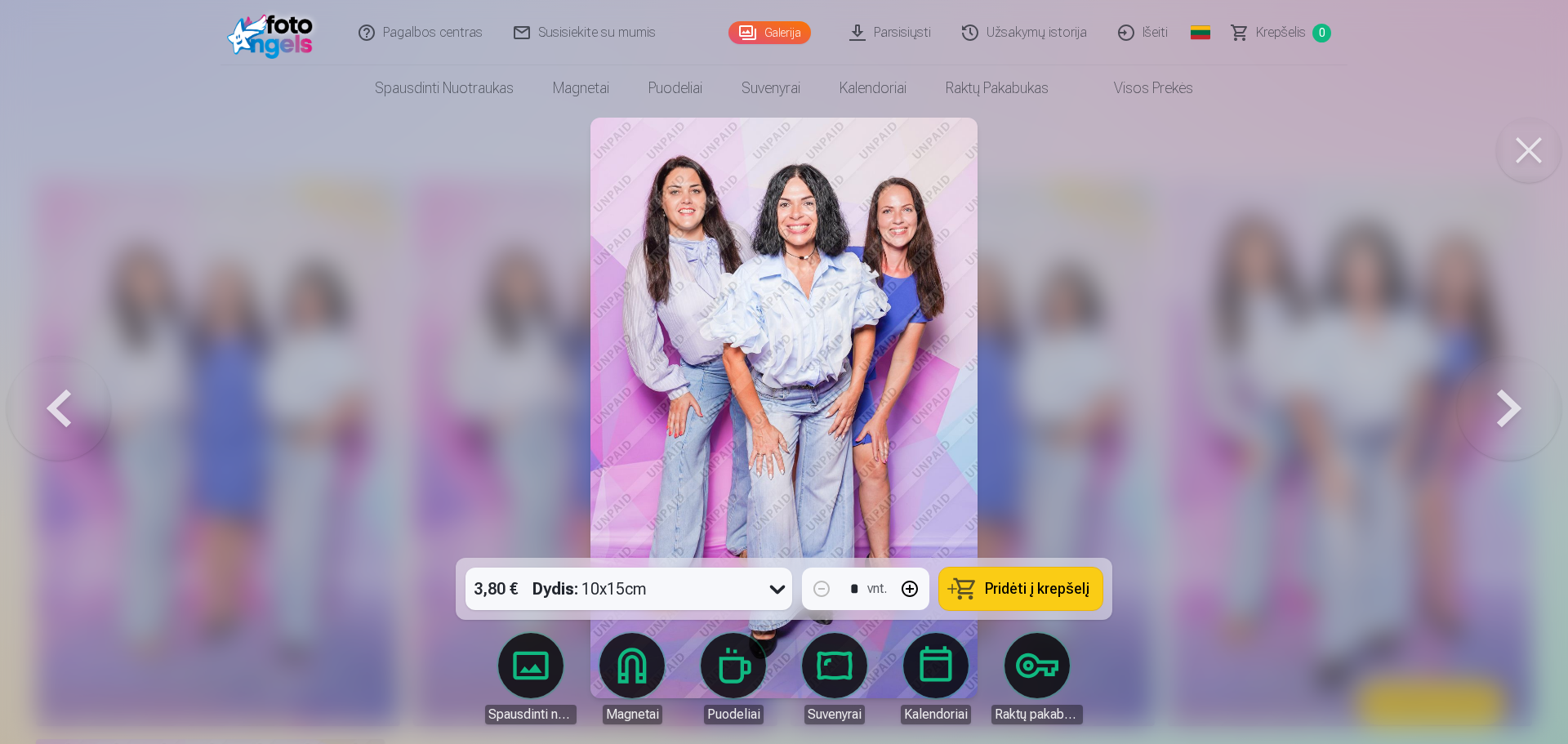
click at [1001, 36] on link "Užsakymų istorija" at bounding box center [1025, 32] width 156 height 66
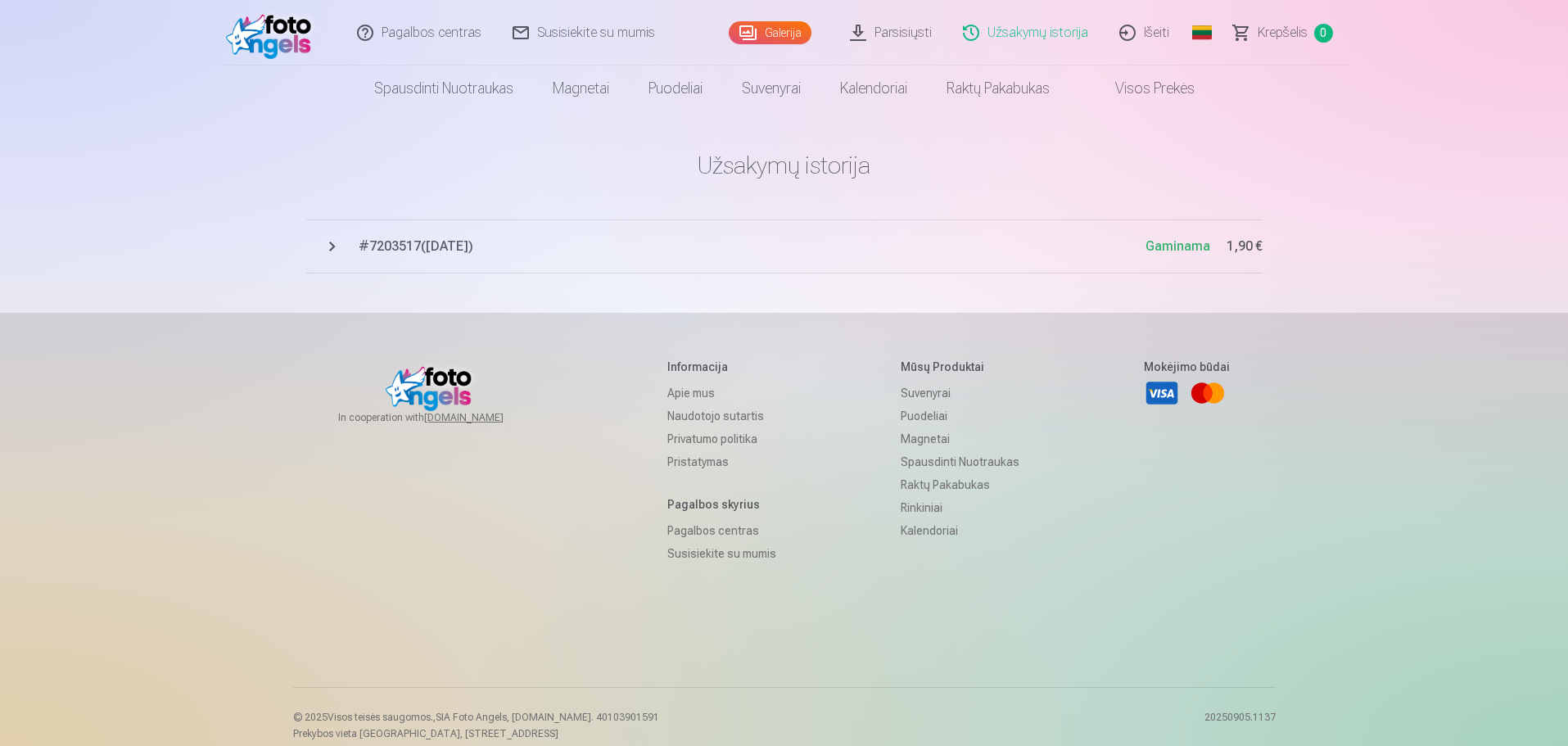
click at [387, 194] on main "Užsakymų istorija # 7203517 ( [DATE] ) Gaminama 1,90 €" at bounding box center [784, 212] width 957 height 201
click at [913, 32] on link "Parsisiųsti" at bounding box center [892, 32] width 113 height 66
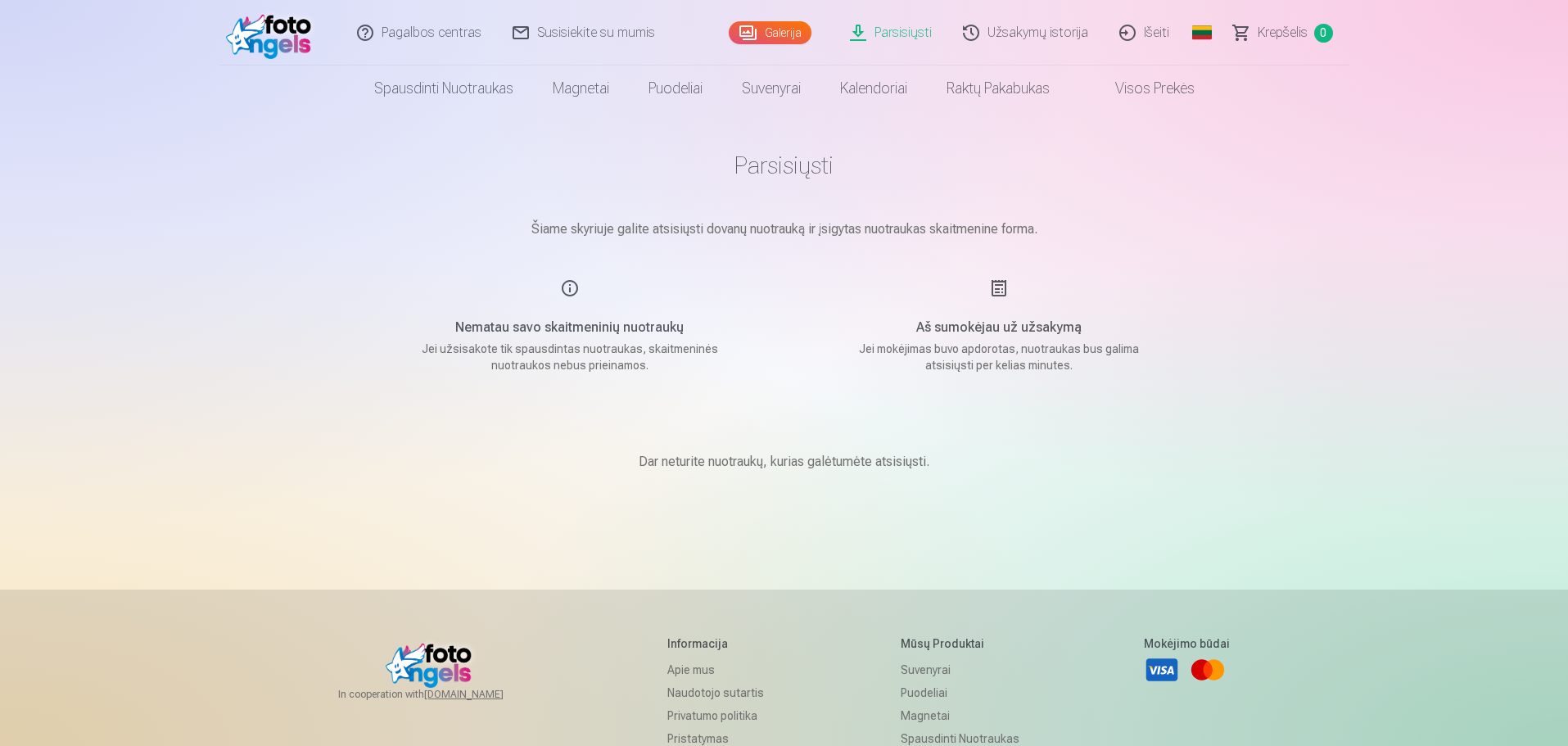
click at [543, 294] on div "Nematau savo skaitmeninių nuotraukų Jei užsisakote tik spausdintas nuotraukas, …" at bounding box center [570, 326] width 390 height 95
drag, startPoint x: 575, startPoint y: 293, endPoint x: 846, endPoint y: 338, distance: 274.7
click at [574, 293] on div "Nematau savo skaitmeninių nuotraukų Jei užsisakote tik spausdintas nuotraukas, …" at bounding box center [570, 326] width 390 height 95
